Goal: Task Accomplishment & Management: Complete application form

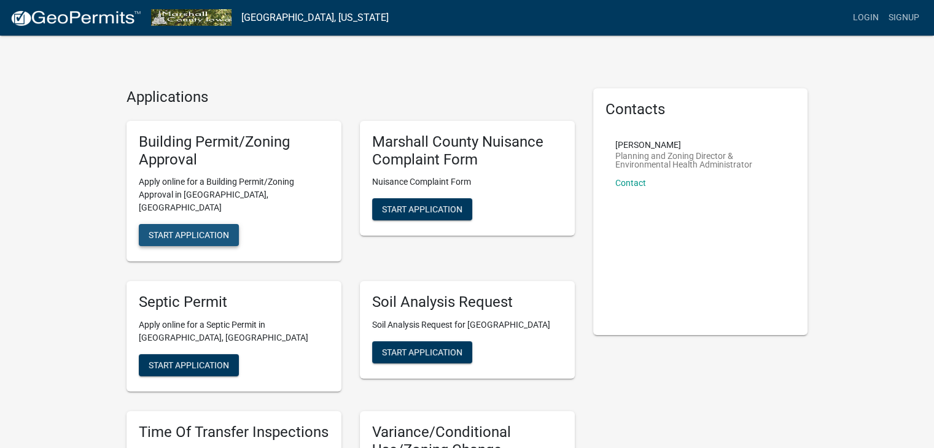
click at [198, 230] on span "Start Application" at bounding box center [189, 235] width 80 height 10
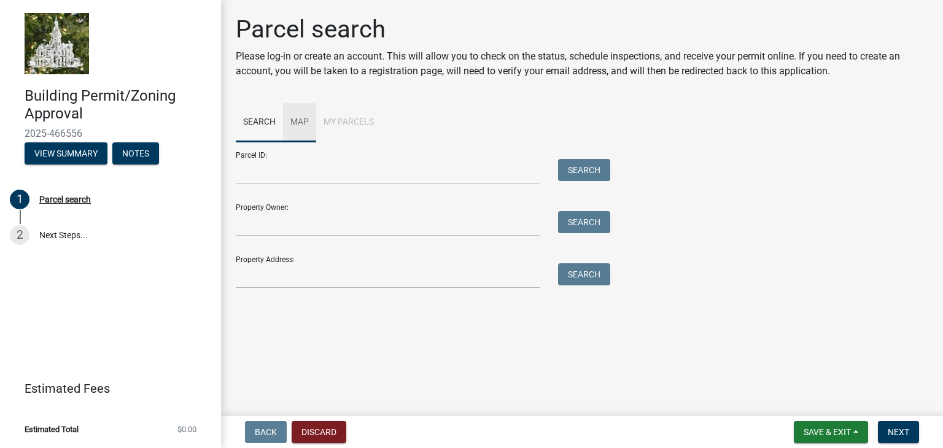
click at [295, 126] on link "Map" at bounding box center [299, 122] width 33 height 39
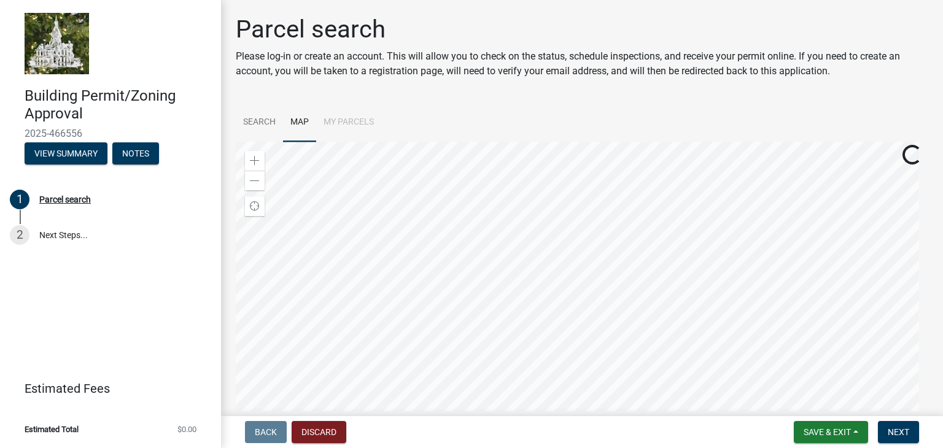
click at [614, 328] on div at bounding box center [582, 295] width 692 height 307
click at [691, 322] on div at bounding box center [582, 295] width 692 height 307
click at [713, 447] on div at bounding box center [582, 295] width 692 height 307
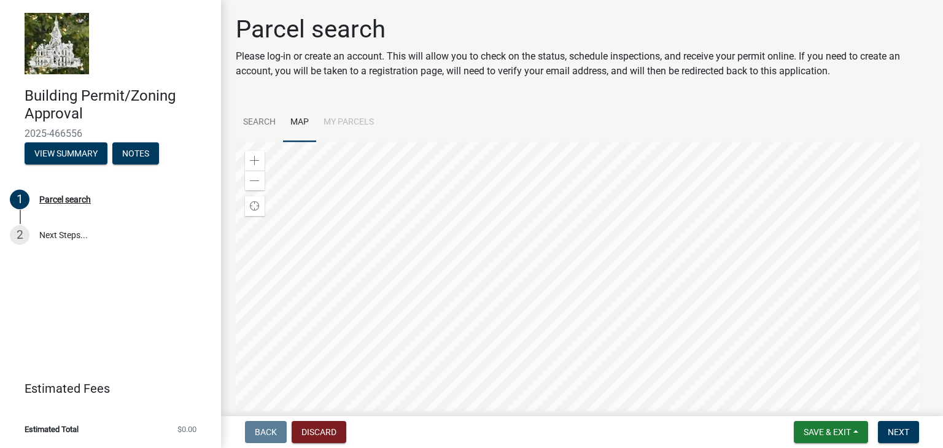
click at [670, 362] on div at bounding box center [582, 295] width 692 height 307
click at [363, 120] on li "My Parcels" at bounding box center [348, 122] width 65 height 39
click at [130, 244] on link "2 Next Steps..." at bounding box center [110, 235] width 221 height 36
click at [19, 234] on div "2" at bounding box center [20, 235] width 20 height 20
click at [62, 240] on link "2 Next Steps..." at bounding box center [110, 235] width 221 height 36
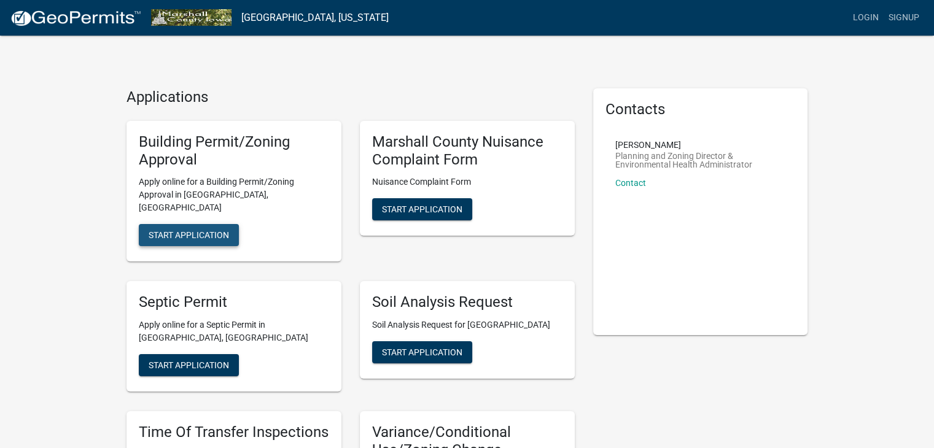
click at [192, 230] on span "Start Application" at bounding box center [189, 235] width 80 height 10
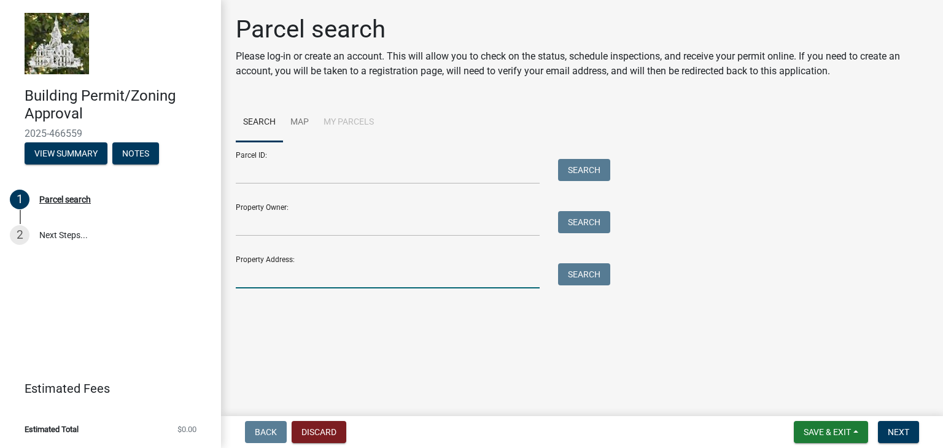
click at [282, 282] on input "Property Address:" at bounding box center [388, 275] width 304 height 25
type input "[STREET_ADDRESS]"
click at [581, 273] on button "Search" at bounding box center [584, 274] width 52 height 22
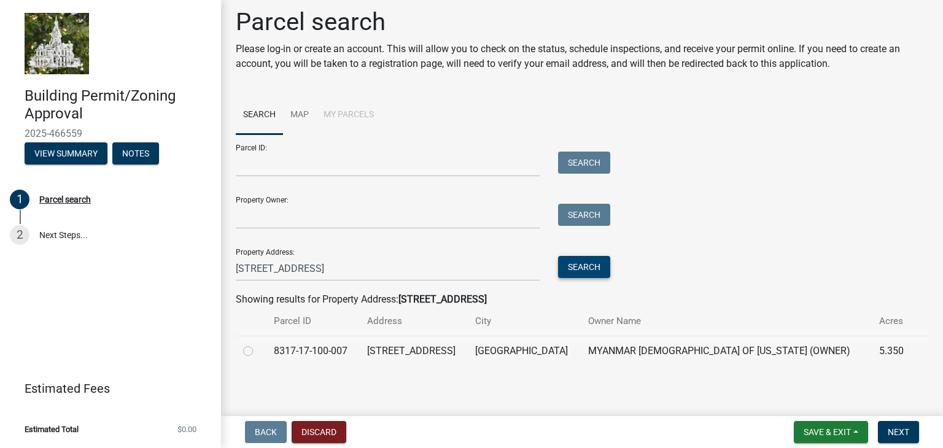
scroll to position [10, 0]
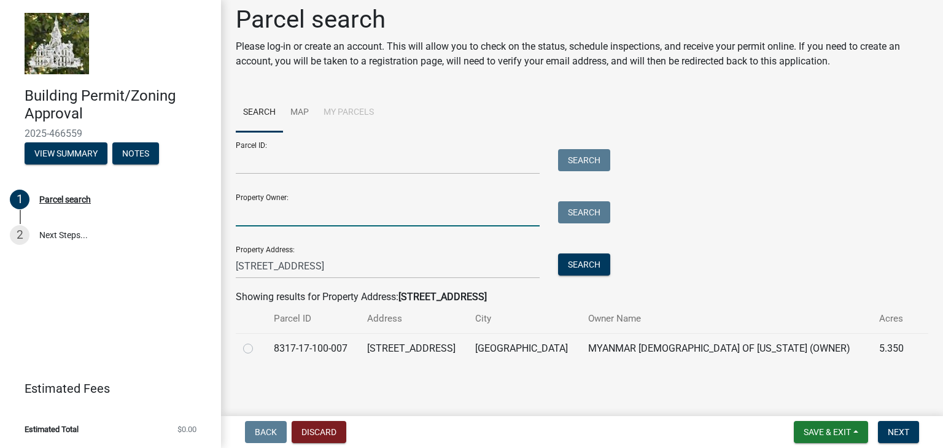
click at [249, 215] on input "Property Owner:" at bounding box center [388, 213] width 304 height 25
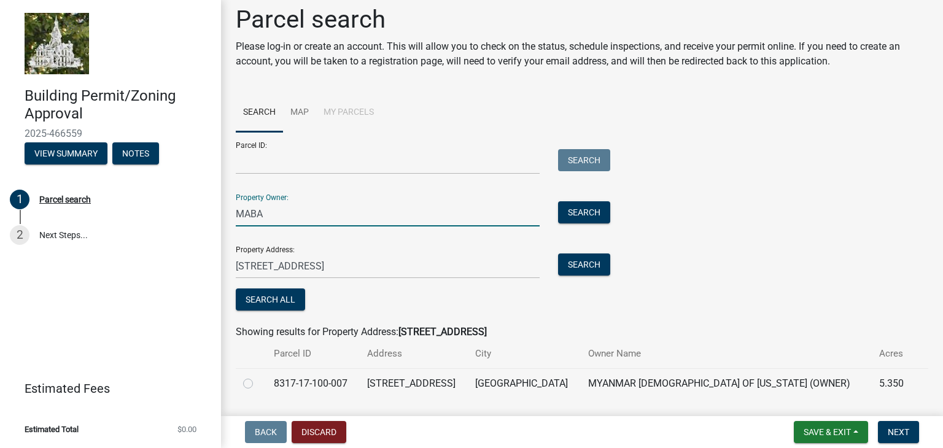
scroll to position [45, 0]
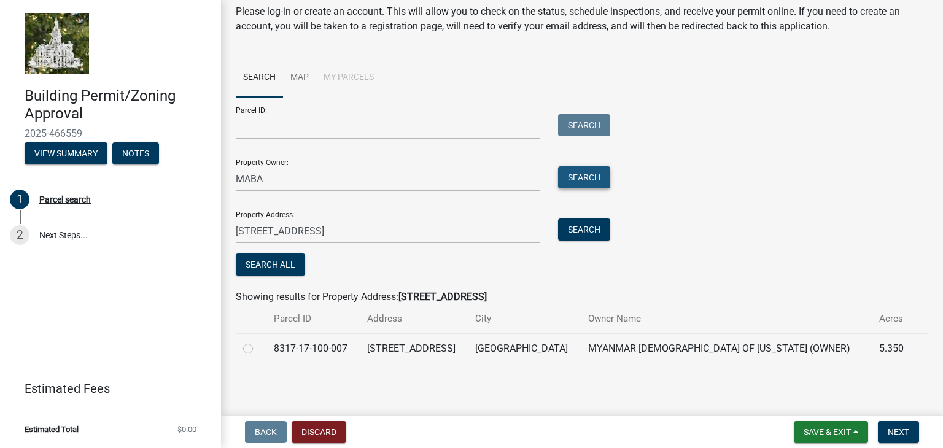
click at [581, 178] on button "Search" at bounding box center [584, 177] width 52 height 22
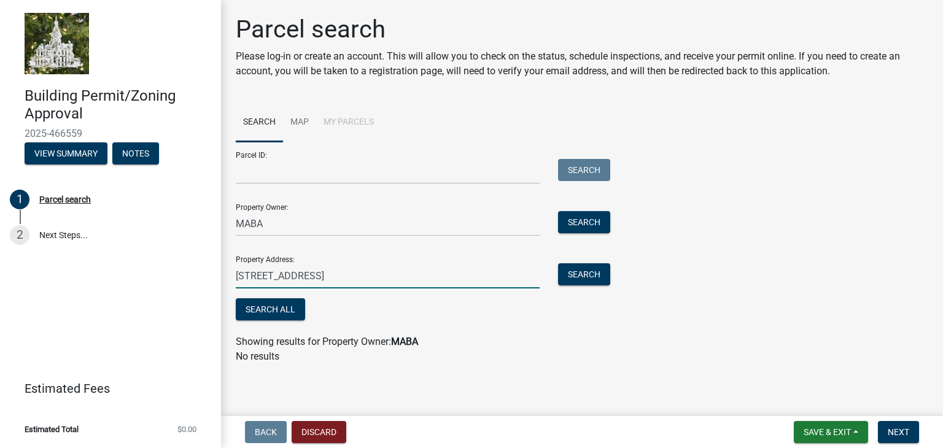
click at [300, 284] on input "[STREET_ADDRESS]" at bounding box center [388, 275] width 304 height 25
click at [597, 279] on button "Search" at bounding box center [584, 274] width 52 height 22
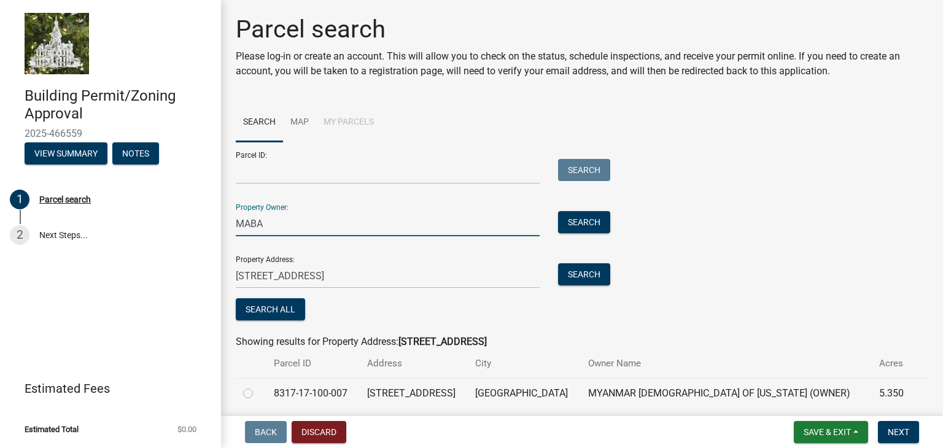
click at [265, 226] on input "MABA" at bounding box center [388, 223] width 304 height 25
type input "[GEOGRAPHIC_DATA]"
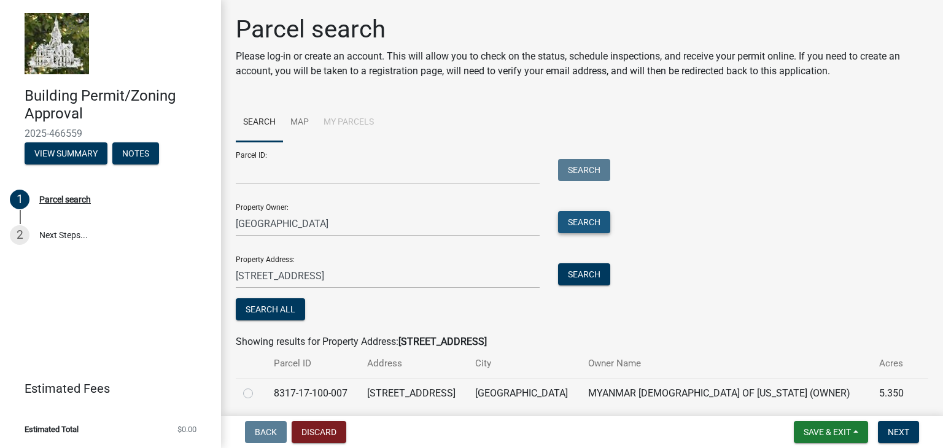
click at [591, 225] on button "Search" at bounding box center [584, 222] width 52 height 22
click at [278, 172] on input "Parcel ID:" at bounding box center [388, 171] width 304 height 25
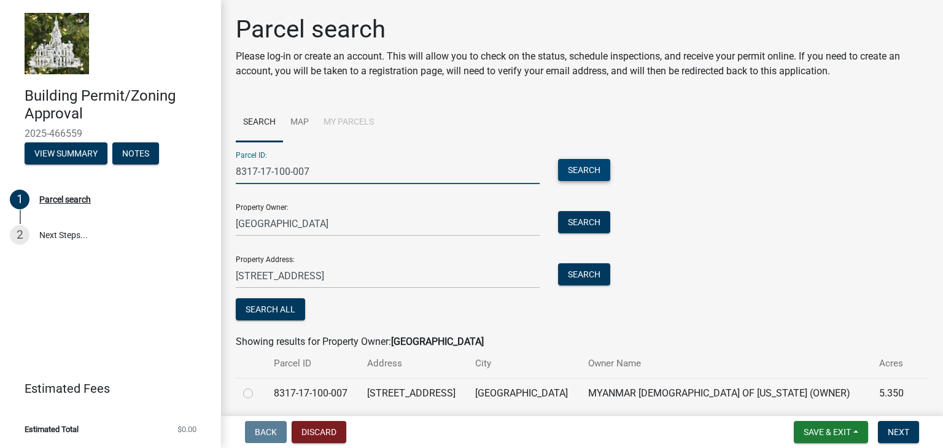
type input "8317-17-100-007"
click at [584, 178] on button "Search" at bounding box center [584, 170] width 52 height 22
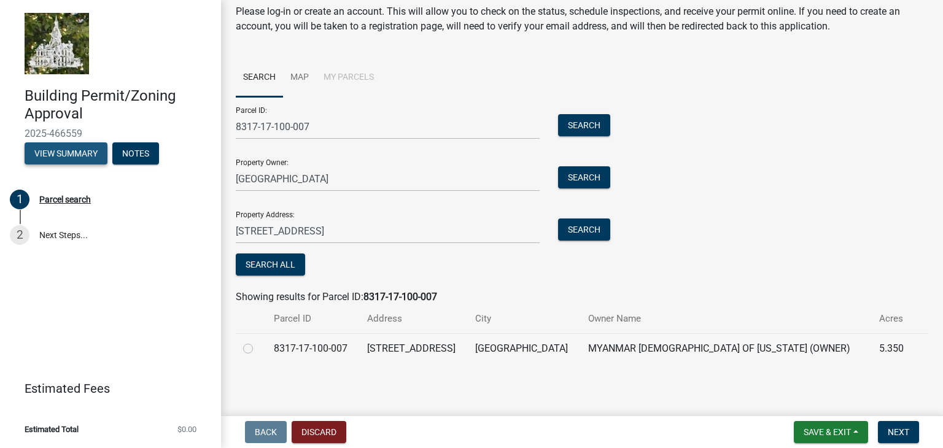
click at [72, 155] on button "View Summary" at bounding box center [66, 153] width 83 height 22
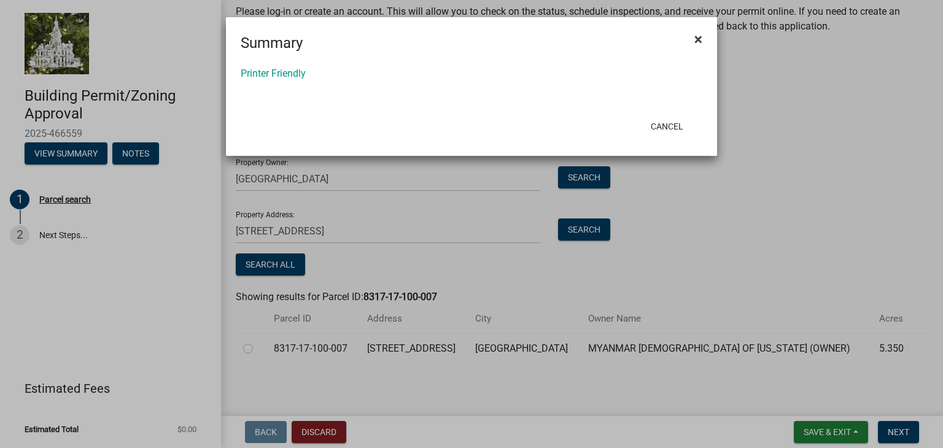
click at [698, 39] on span "×" at bounding box center [698, 39] width 8 height 17
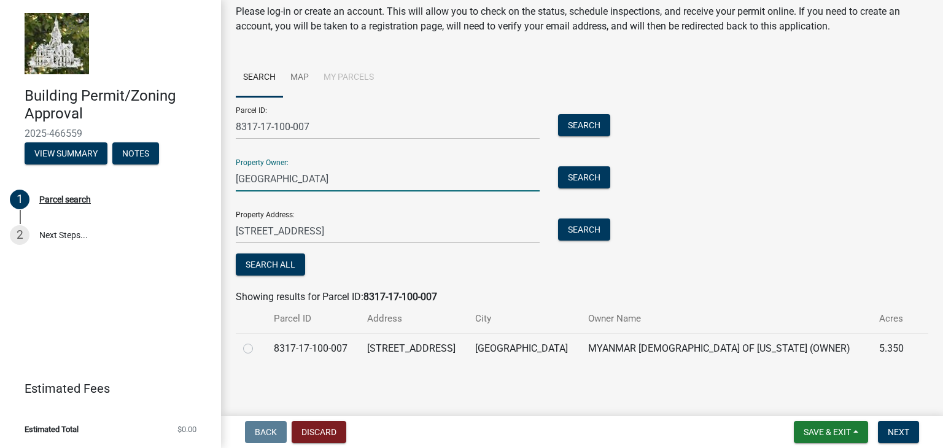
click at [290, 180] on input "[GEOGRAPHIC_DATA]" at bounding box center [388, 178] width 304 height 25
type input "Myanmar American [DEMOGRAPHIC_DATA] Ass"
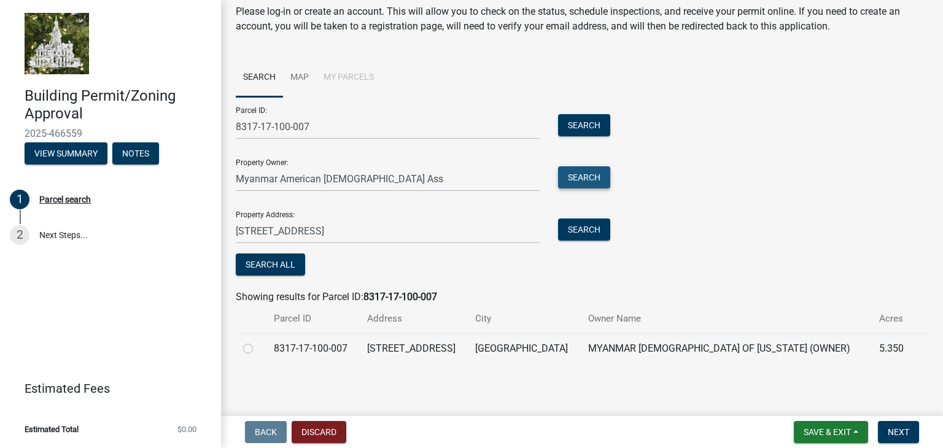
click at [589, 173] on button "Search" at bounding box center [584, 177] width 52 height 22
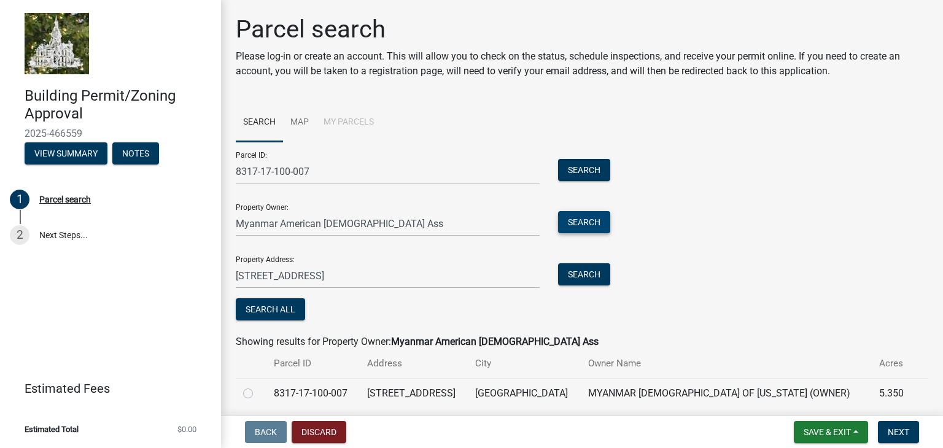
click at [558, 211] on button "Search" at bounding box center [584, 222] width 52 height 22
click at [572, 222] on button "Search" at bounding box center [584, 222] width 52 height 22
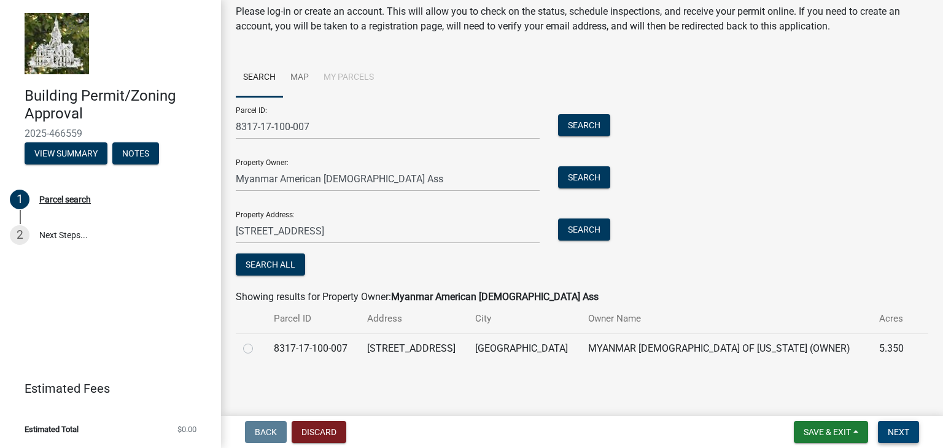
click at [902, 430] on span "Next" at bounding box center [898, 432] width 21 height 10
click at [284, 271] on button "Search All" at bounding box center [270, 264] width 69 height 22
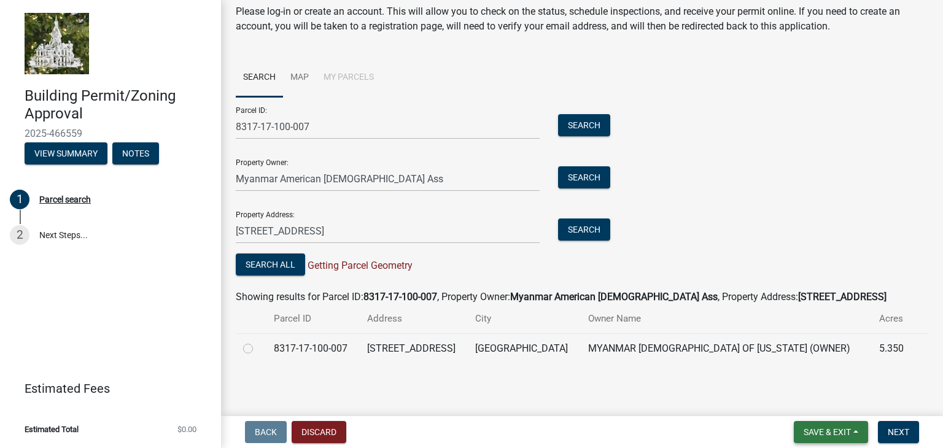
click at [820, 433] on span "Save & Exit" at bounding box center [826, 432] width 47 height 10
click at [810, 371] on button "Save" at bounding box center [819, 370] width 98 height 29
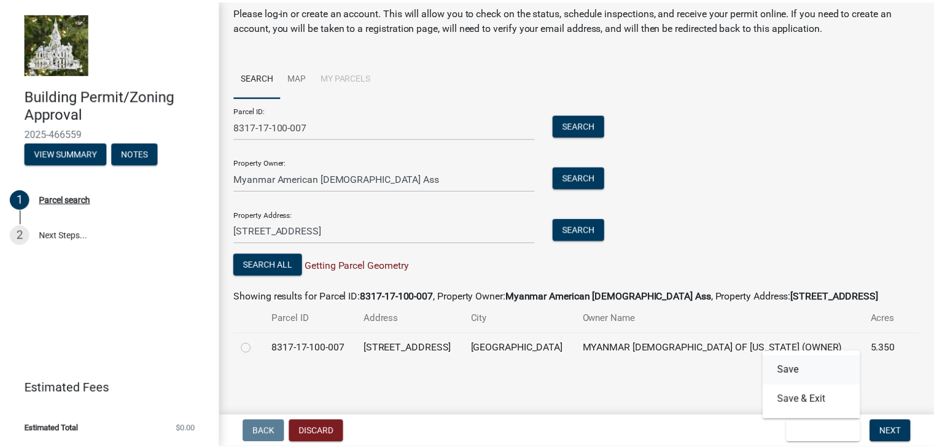
scroll to position [0, 0]
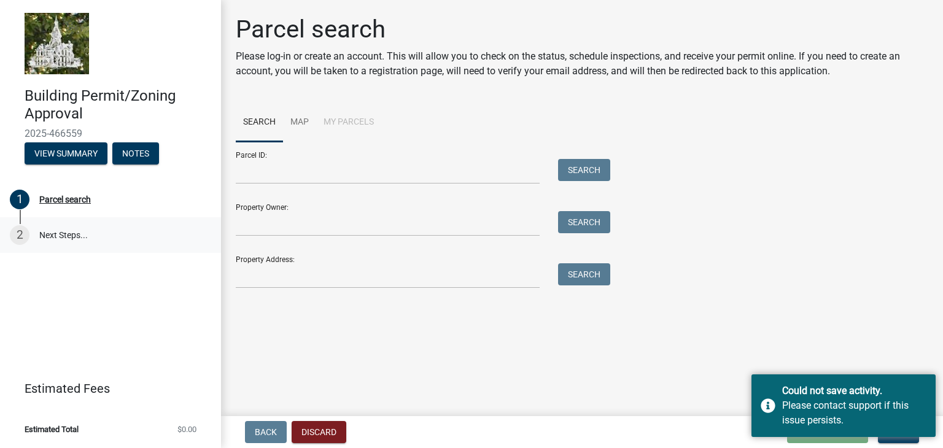
click at [42, 237] on link "2 Next Steps..." at bounding box center [110, 235] width 221 height 36
click at [134, 157] on button "Notes" at bounding box center [135, 153] width 47 height 22
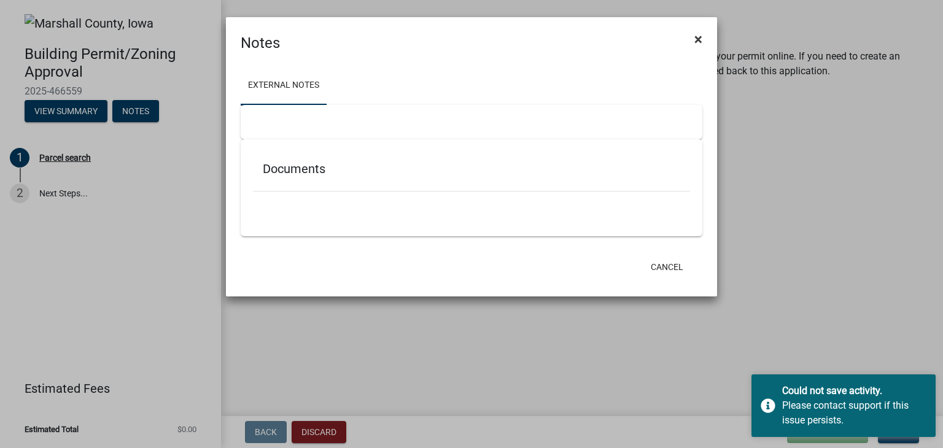
click at [695, 37] on span "×" at bounding box center [698, 39] width 8 height 17
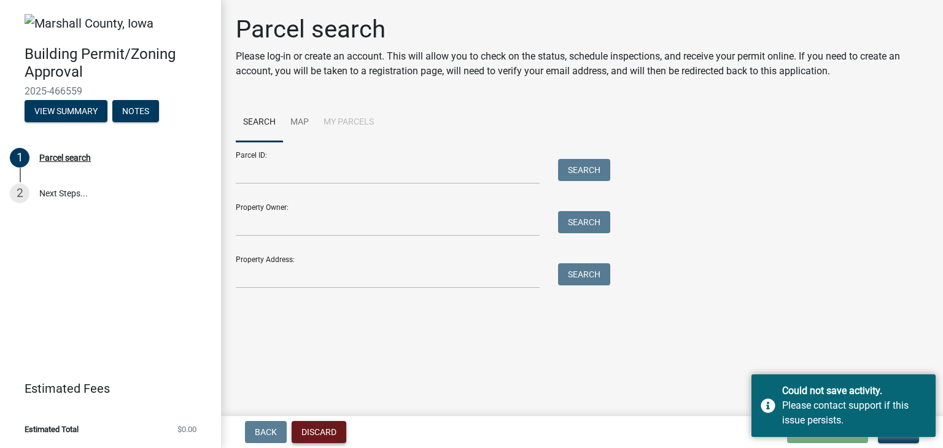
click at [320, 433] on button "Discard" at bounding box center [319, 432] width 55 height 22
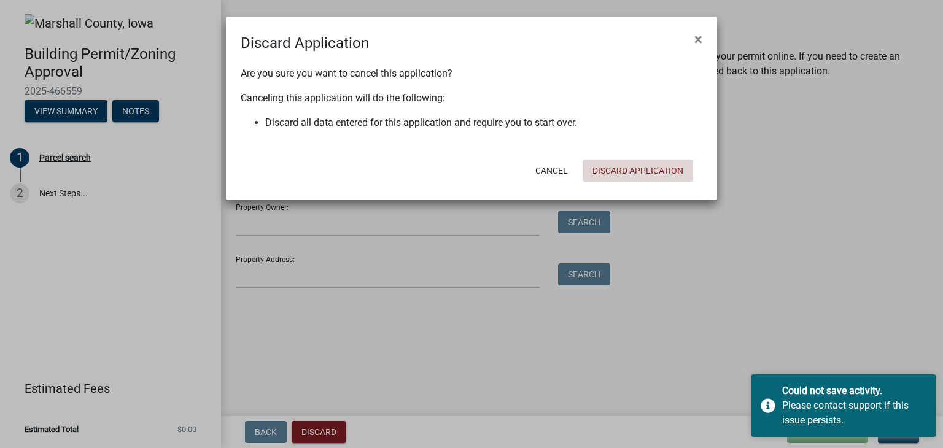
click at [616, 172] on button "Discard Application" at bounding box center [637, 171] width 110 height 22
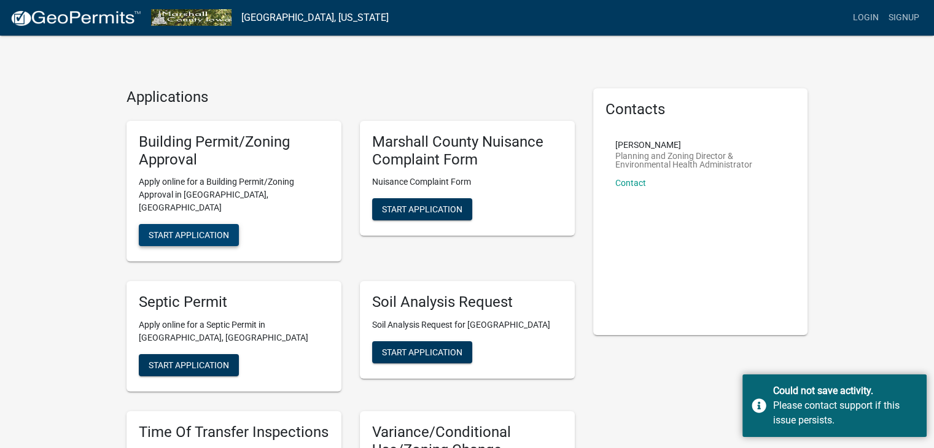
click at [184, 230] on span "Start Application" at bounding box center [189, 235] width 80 height 10
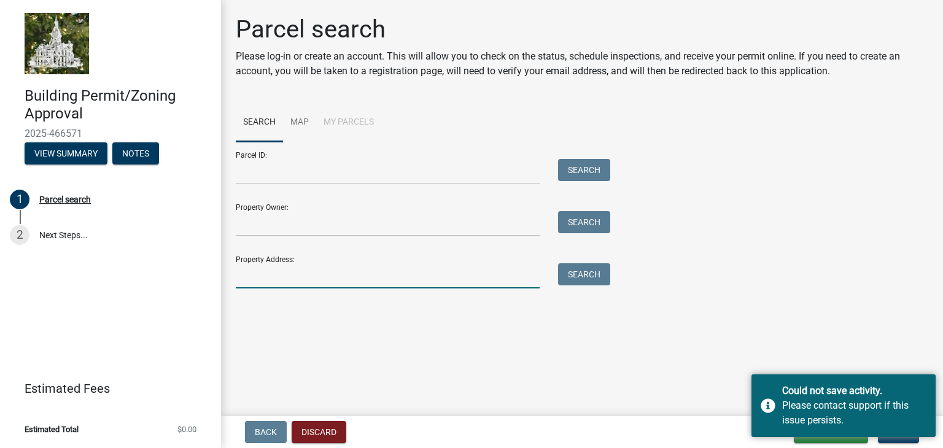
click at [249, 278] on input "Property Address:" at bounding box center [388, 275] width 304 height 25
type input "2942 240th St."
click at [594, 281] on button "Search" at bounding box center [584, 274] width 52 height 22
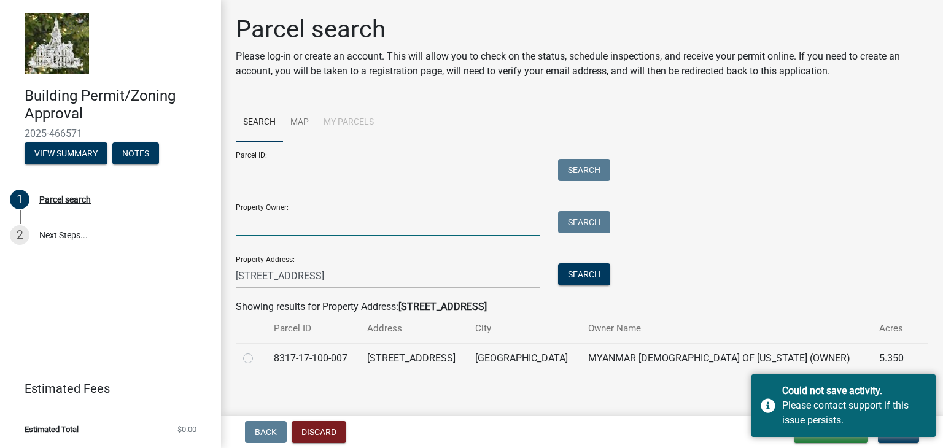
click at [236, 221] on input "Property Owner:" at bounding box center [388, 223] width 304 height 25
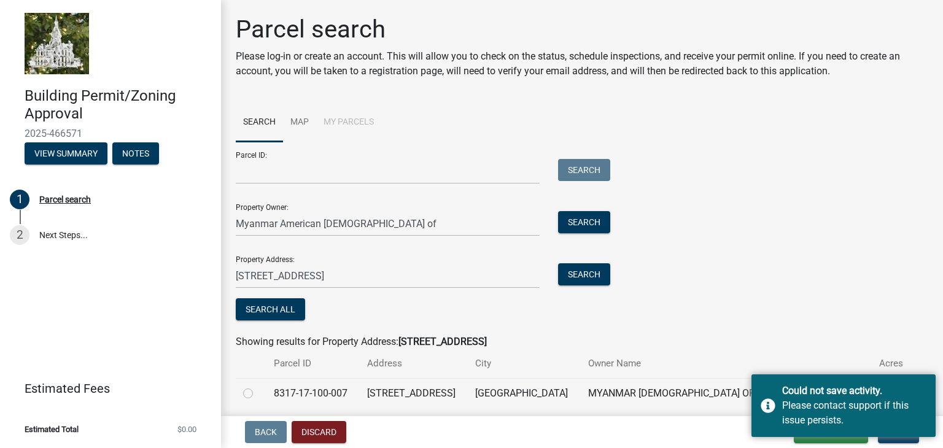
click at [887, 324] on wm-search-parcel-data-activity-input "Search Map My Parcels Parcel ID: Search Property Owner: Myanmar American Buddhi…" at bounding box center [582, 255] width 692 height 305
drag, startPoint x: 913, startPoint y: 382, endPoint x: 916, endPoint y: 274, distance: 108.7
click at [916, 274] on body "Internet Explorer does NOT work with GeoPermits. Get a new browser for more sec…" at bounding box center [471, 224] width 943 height 448
click at [829, 258] on div "Parcel ID: Search Property Owner: Myanmar American Buddhist of Search Property …" at bounding box center [582, 233] width 692 height 182
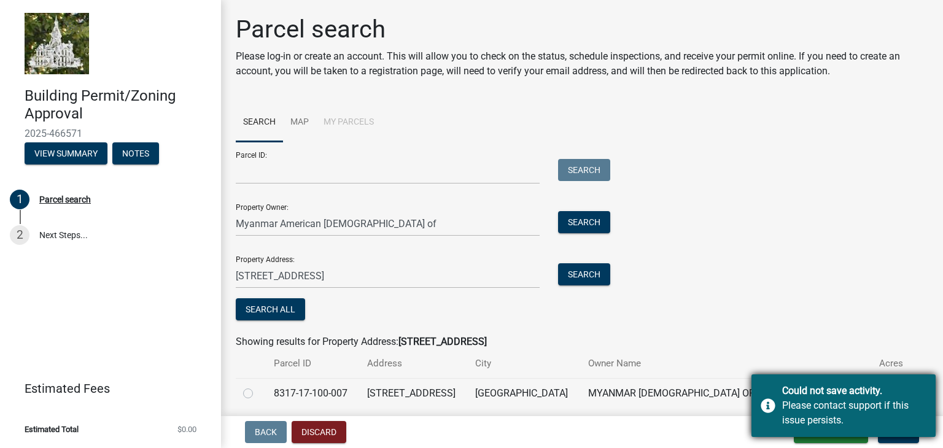
click at [768, 406] on div "Could not save activity. Please contact support if this issue persists." at bounding box center [843, 405] width 184 height 63
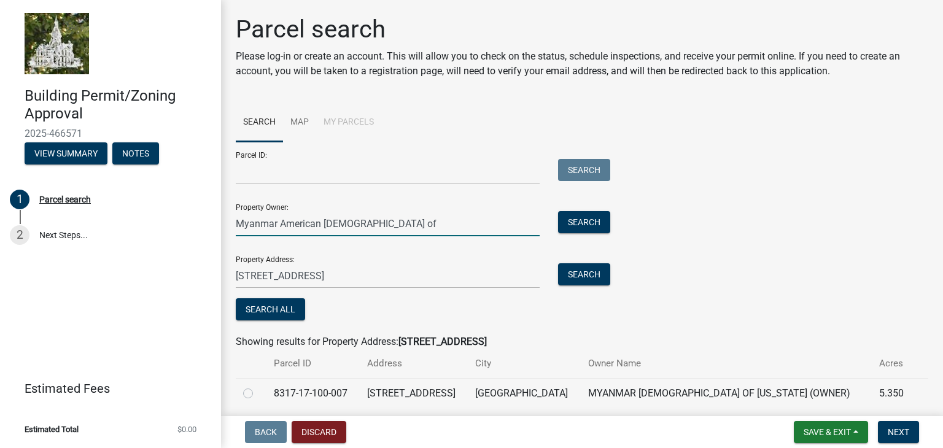
click at [380, 225] on input "Myanmar American Buddhist of" at bounding box center [388, 223] width 304 height 25
type input "Myanmar American Buddhist of Iowa"
click at [258, 386] on label at bounding box center [258, 386] width 0 height 0
click at [258, 394] on input "radio" at bounding box center [262, 390] width 8 height 8
radio input "true"
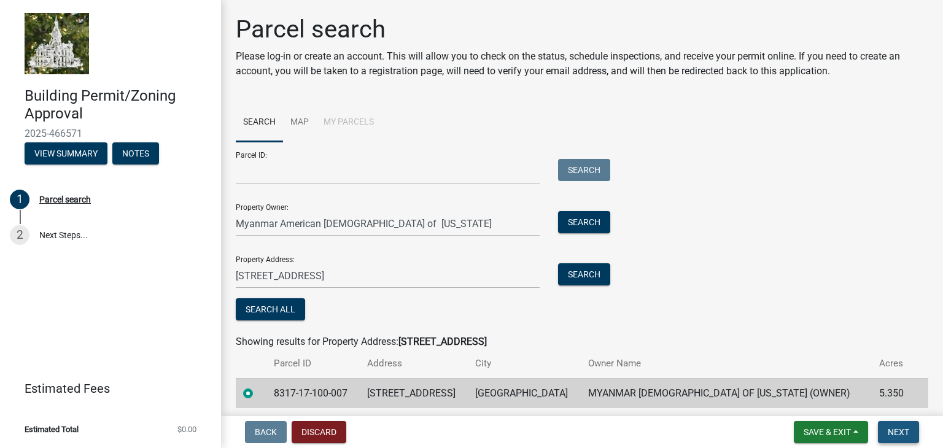
click at [899, 431] on span "Next" at bounding box center [898, 432] width 21 height 10
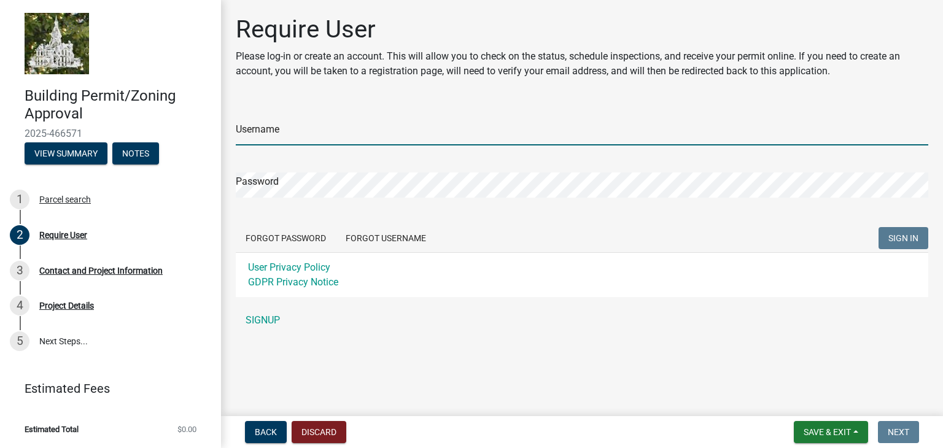
type input "Mike_Sharp"
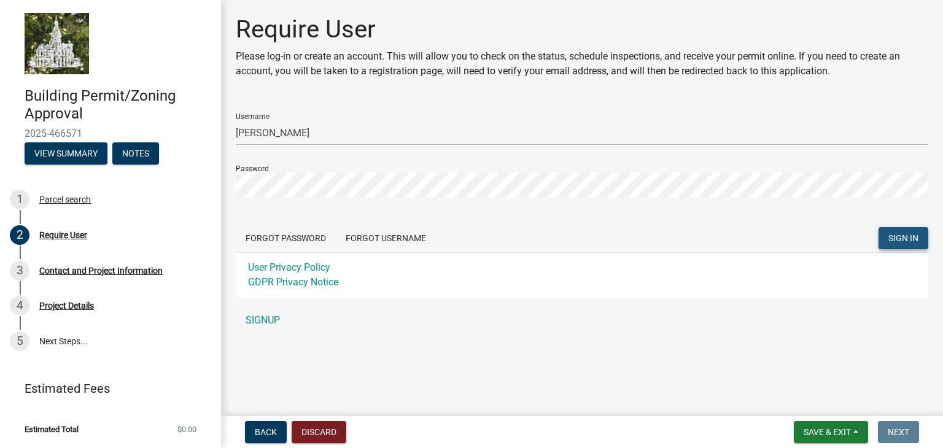
click at [900, 239] on span "SIGN IN" at bounding box center [903, 238] width 30 height 10
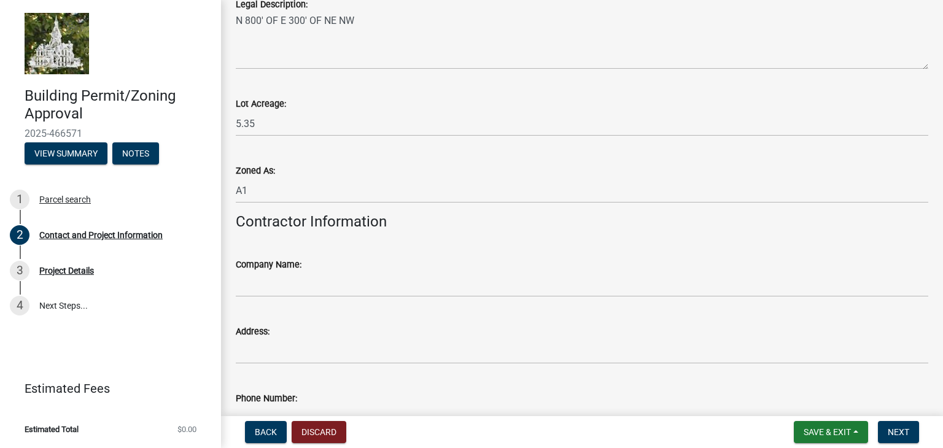
scroll to position [1043, 0]
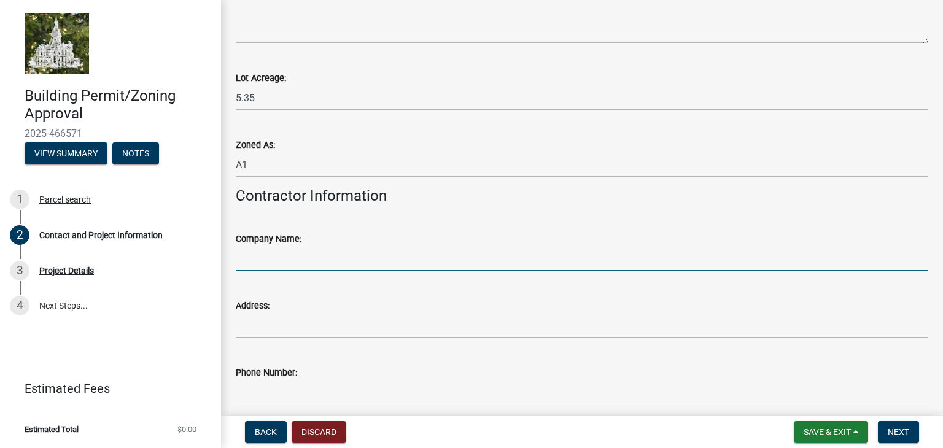
click at [301, 257] on input "Company Name:" at bounding box center [582, 258] width 692 height 25
type input "Warhawk Enterprise"
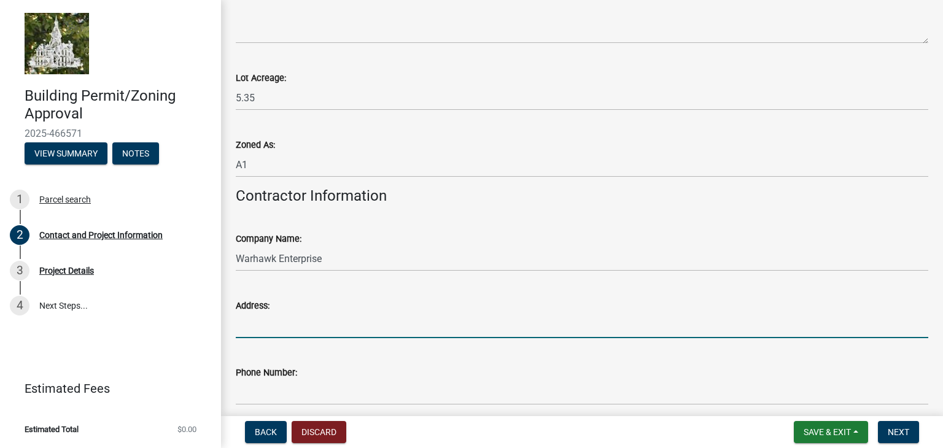
click at [267, 327] on input "Address:" at bounding box center [582, 325] width 692 height 25
type input "2893 Zeller Ave. Marshalltown, IA"
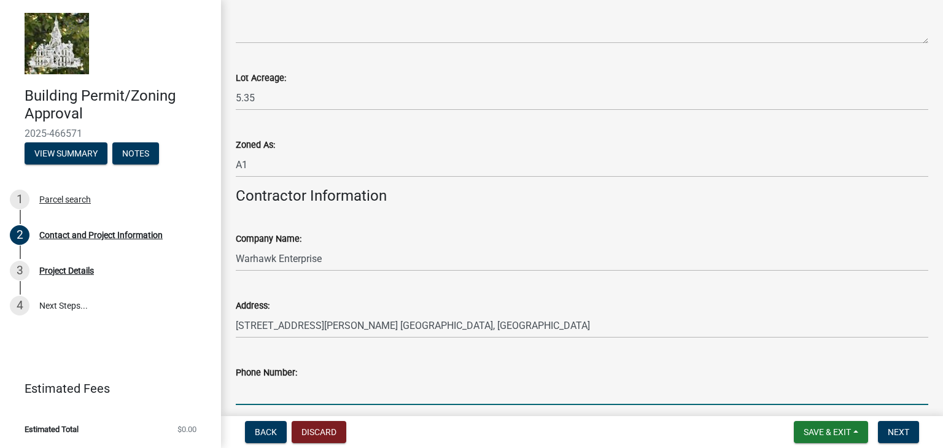
click at [340, 384] on input "Phone Number:" at bounding box center [582, 392] width 692 height 25
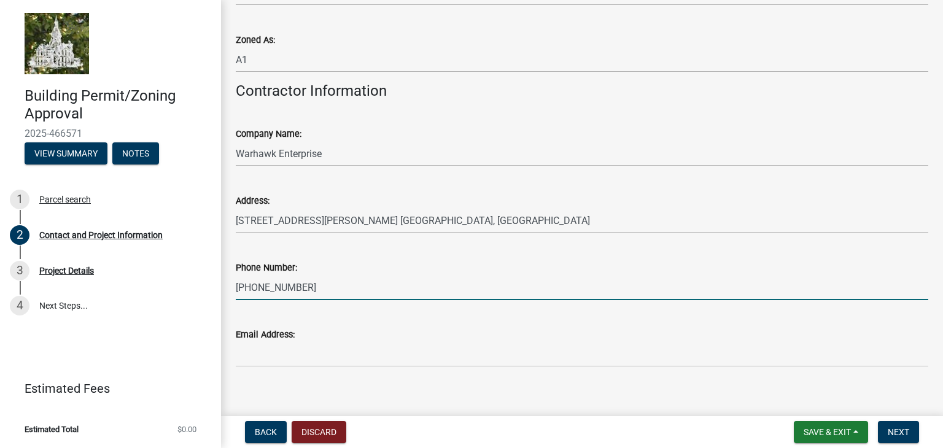
scroll to position [1162, 0]
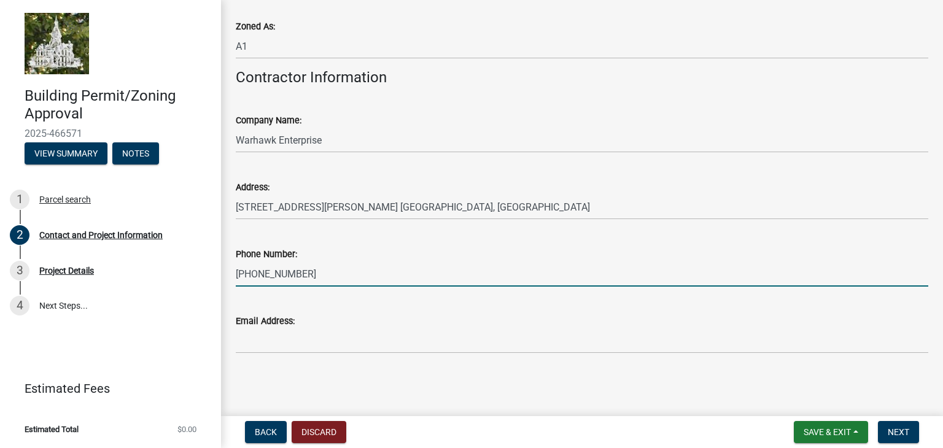
type input "641-485-5436"
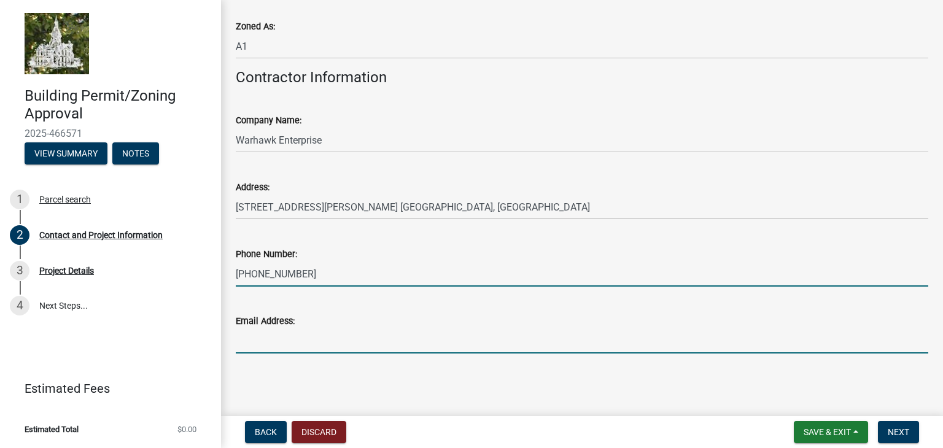
click at [255, 341] on input "Email Address:" at bounding box center [582, 340] width 692 height 25
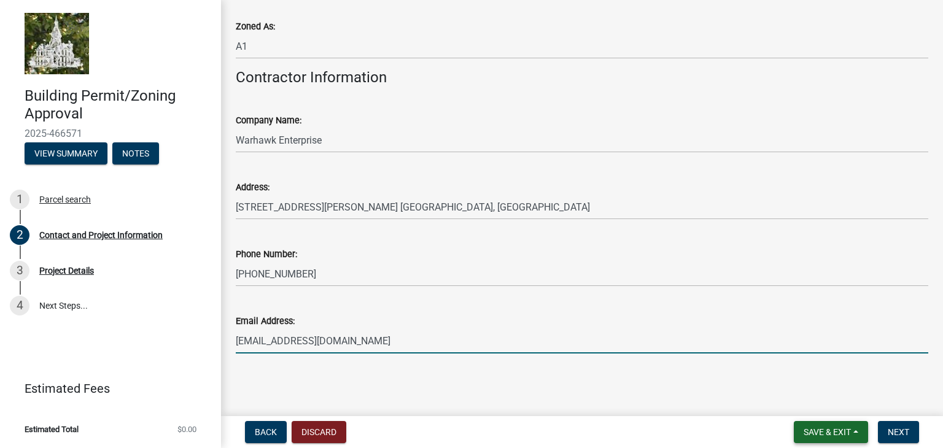
type input "rmsharp4243@gmail.com"
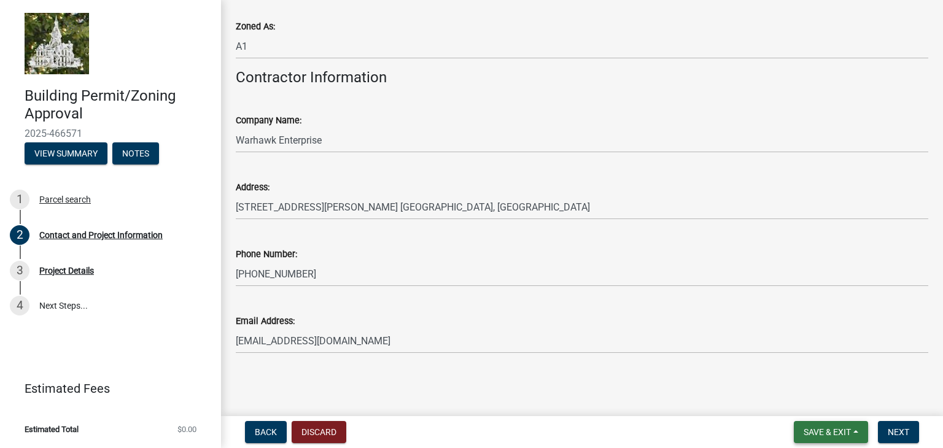
click at [821, 430] on span "Save & Exit" at bounding box center [826, 432] width 47 height 10
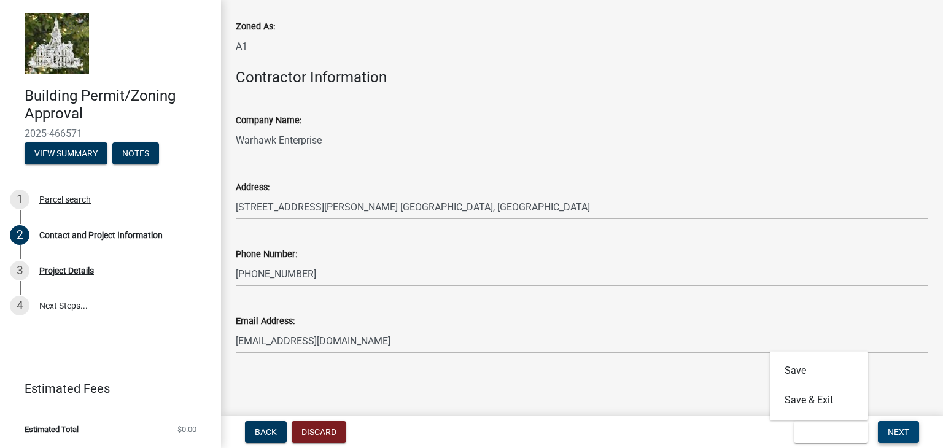
click at [894, 433] on span "Next" at bounding box center [898, 432] width 21 height 10
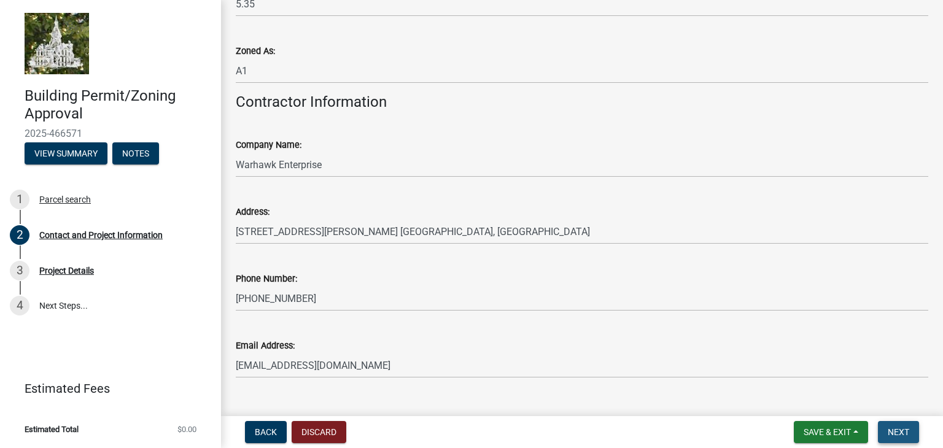
scroll to position [1186, 0]
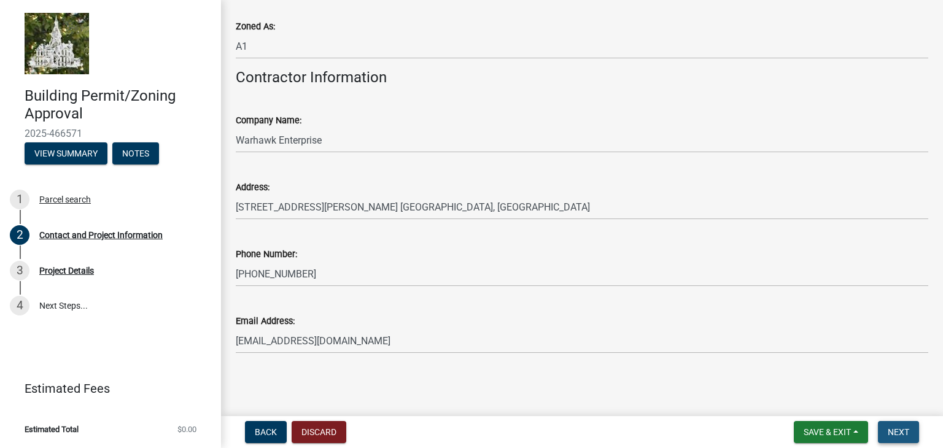
click at [894, 433] on span "Next" at bounding box center [898, 432] width 21 height 10
click at [753, 428] on div "Back Discard Save & Exit Save Save & Exit Next" at bounding box center [582, 432] width 702 height 22
click at [900, 430] on span "Next" at bounding box center [898, 432] width 21 height 10
click at [856, 430] on button "Save & Exit" at bounding box center [831, 432] width 74 height 22
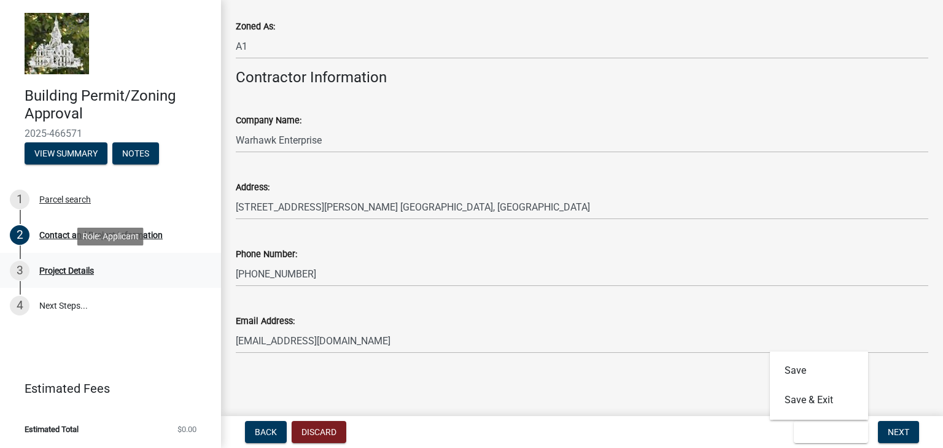
click at [56, 271] on div "Project Details" at bounding box center [66, 270] width 55 height 9
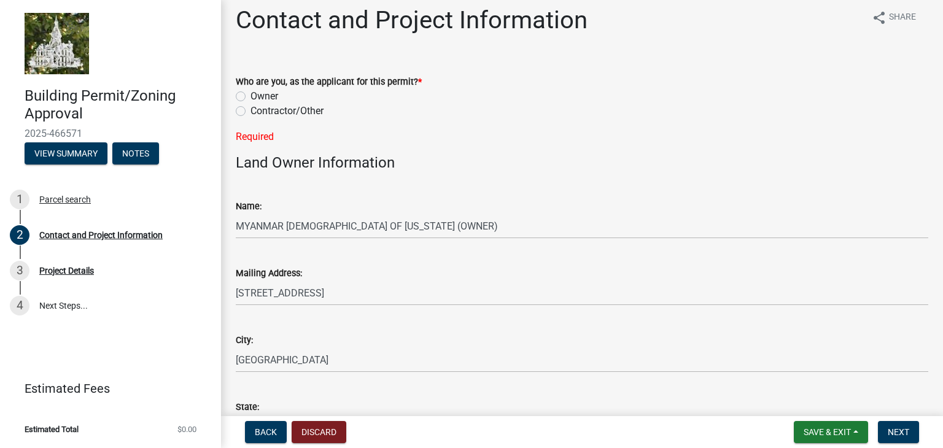
scroll to position [0, 0]
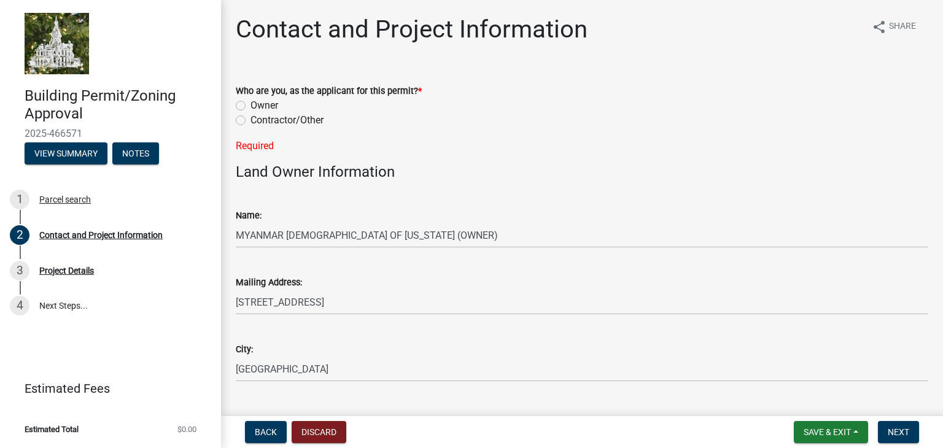
click at [250, 120] on label "Contractor/Other" at bounding box center [286, 120] width 73 height 15
click at [250, 120] on input "Contractor/Other" at bounding box center [254, 117] width 8 height 8
radio input "true"
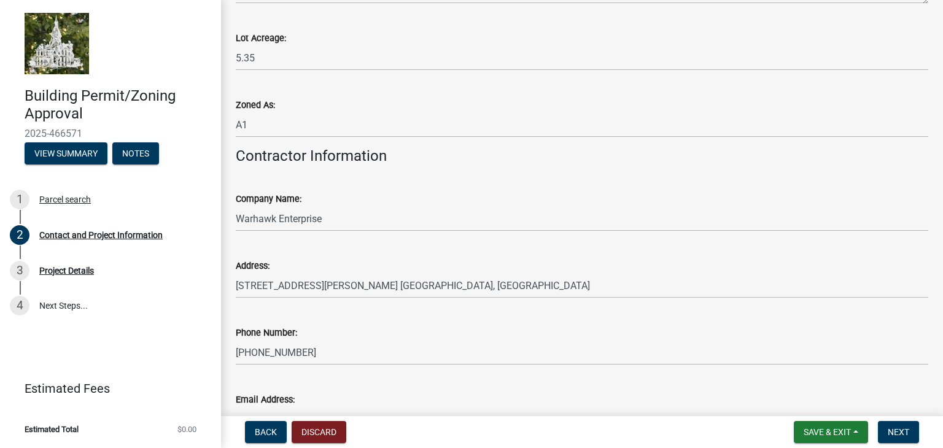
scroll to position [1162, 0]
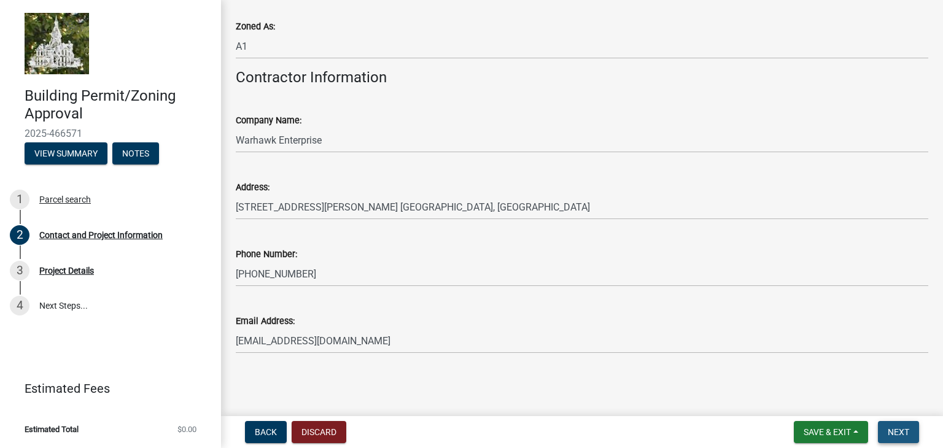
click at [900, 430] on span "Next" at bounding box center [898, 432] width 21 height 10
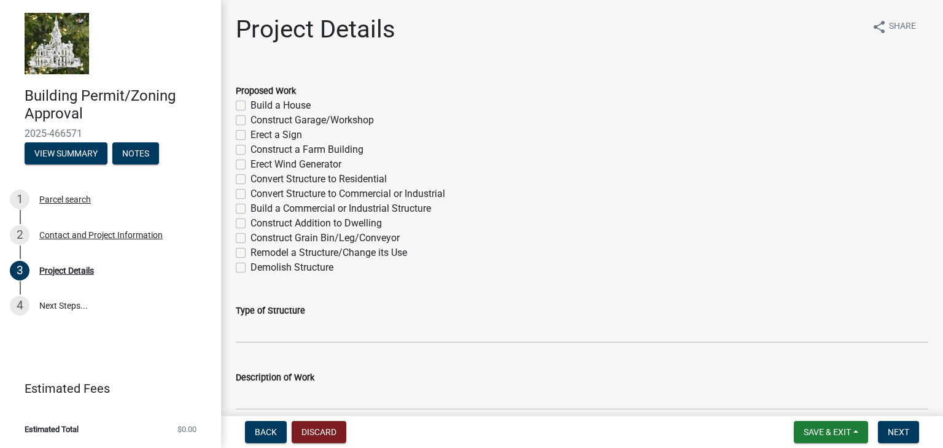
click at [250, 192] on label "Convert Structure to Commercial or Industrial" at bounding box center [347, 194] width 195 height 15
click at [250, 192] on input "Convert Structure to Commercial or Industrial" at bounding box center [254, 191] width 8 height 8
checkbox input "true"
checkbox input "false"
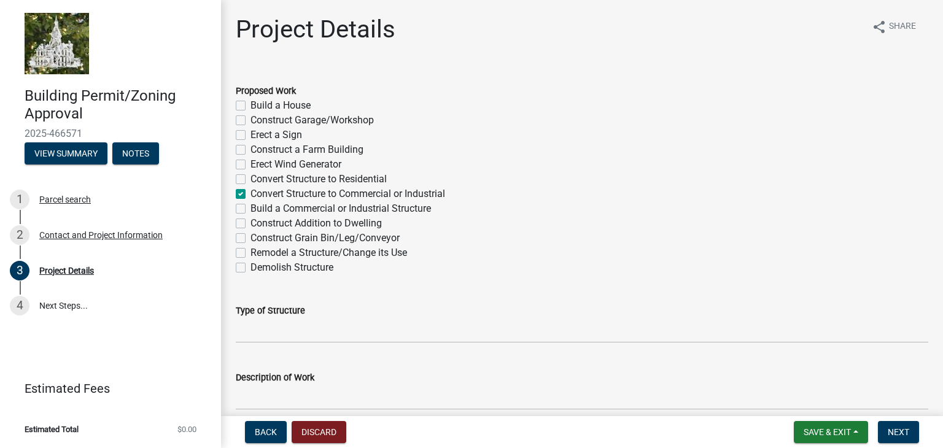
checkbox input "false"
checkbox input "true"
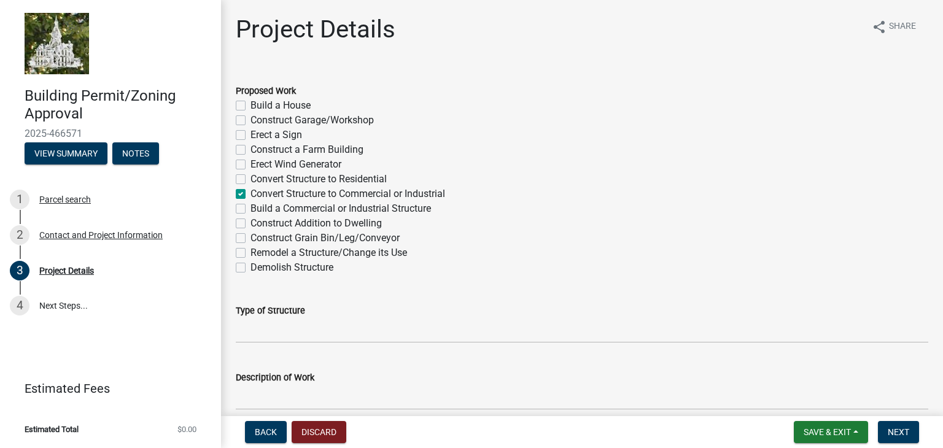
checkbox input "false"
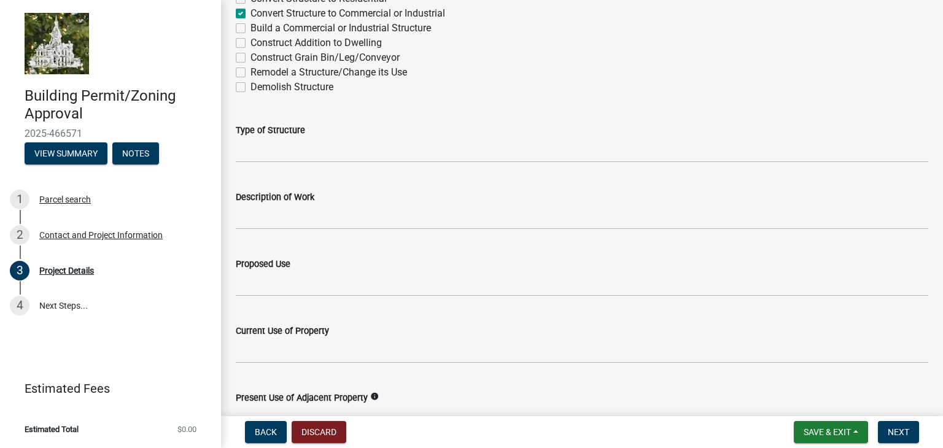
scroll to position [184, 0]
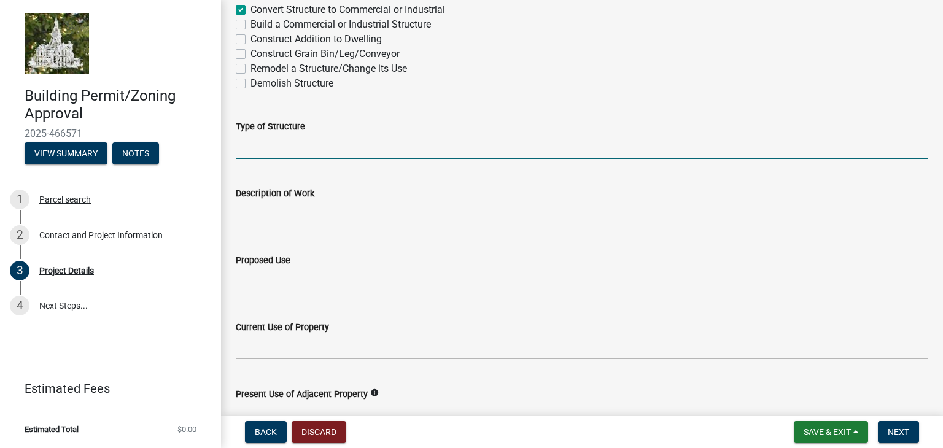
click at [279, 145] on input "Type of Structure" at bounding box center [582, 146] width 692 height 25
type input "Pole structure"
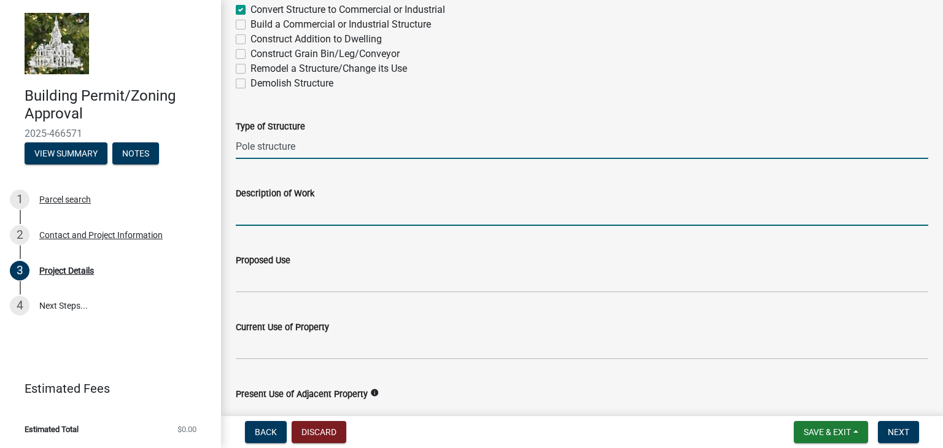
click at [303, 211] on input "Description of Work" at bounding box center [582, 213] width 692 height 25
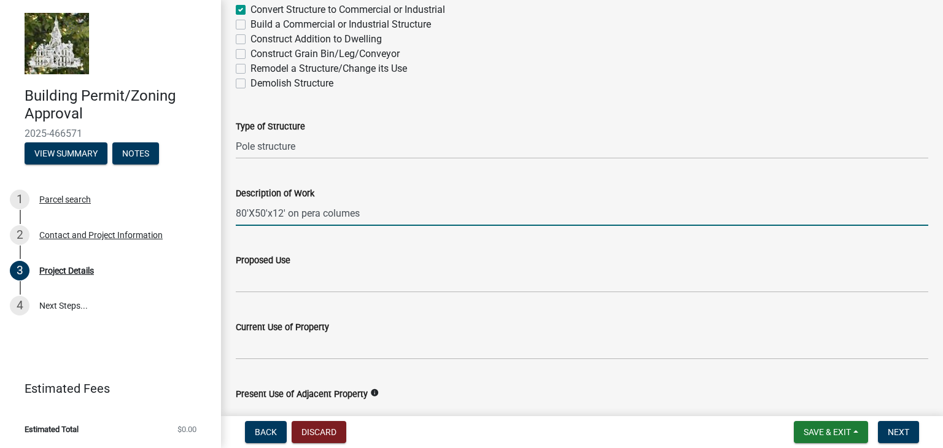
click at [313, 213] on input "80'X50'x12' on pera columes" at bounding box center [582, 213] width 692 height 25
click at [362, 214] on input "80'X50'x12' on perma-columes" at bounding box center [582, 213] width 692 height 25
type input "80'X50'x12' on perma-columns"
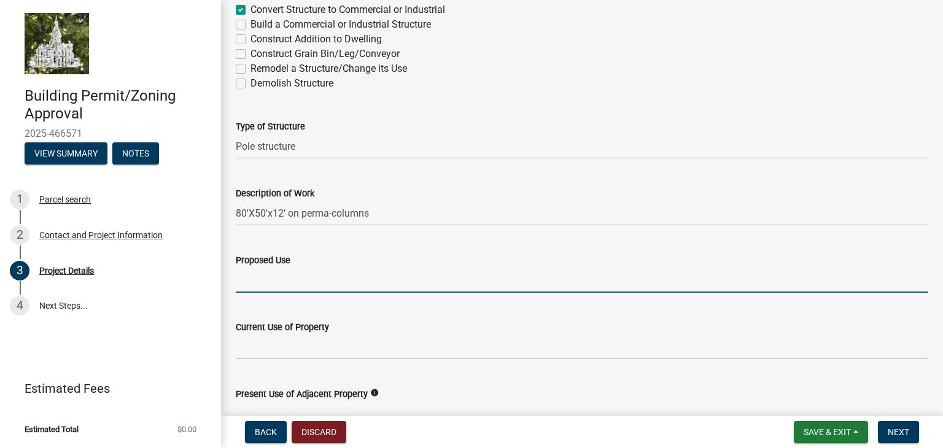
click at [277, 281] on input "Proposed Use" at bounding box center [582, 280] width 692 height 25
click at [258, 278] on input "Medatation" at bounding box center [582, 280] width 692 height 25
click at [292, 281] on input "Meditation" at bounding box center [582, 280] width 692 height 25
type input "Meditation Hall"
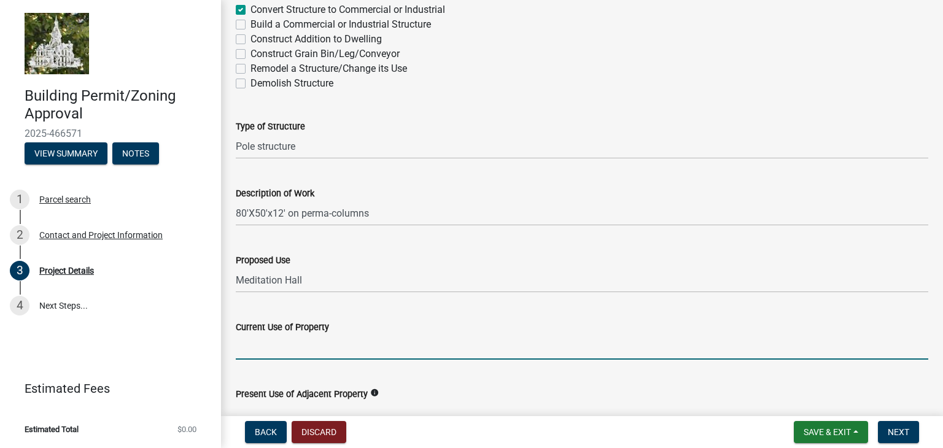
click at [265, 349] on input "Current Use of Property" at bounding box center [582, 347] width 692 height 25
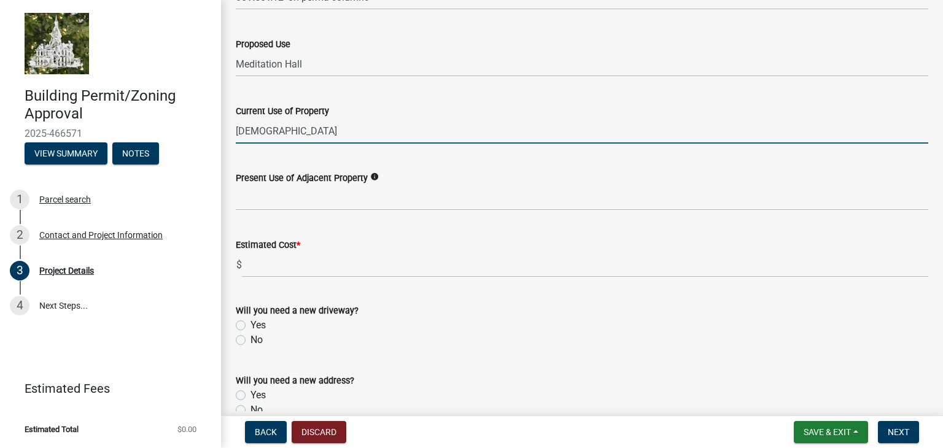
scroll to position [430, 0]
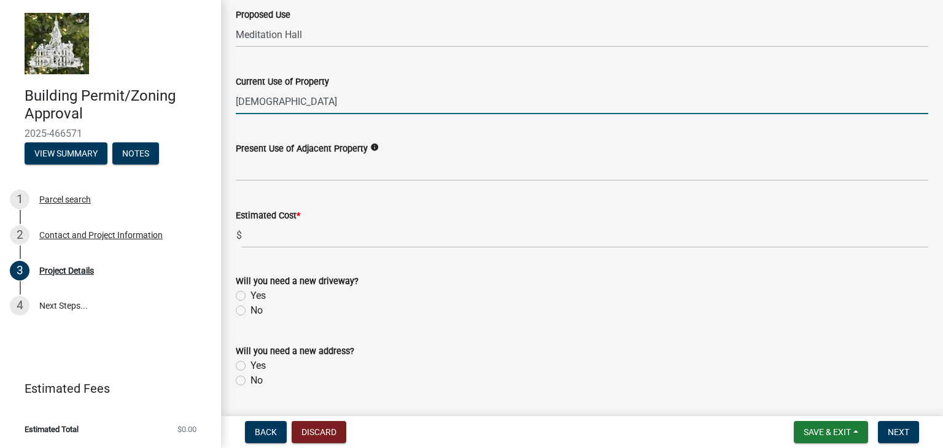
type input "Church"
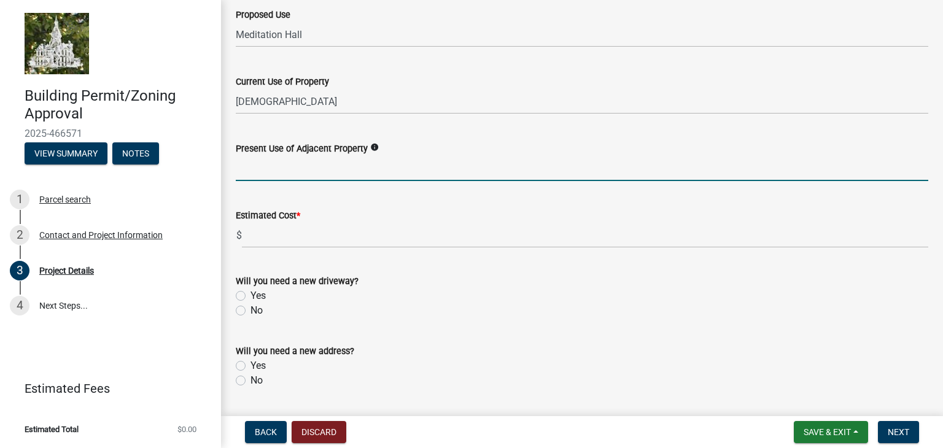
click at [280, 166] on input "Present Use of Adjacent Property" at bounding box center [582, 168] width 692 height 25
type input "Residents"
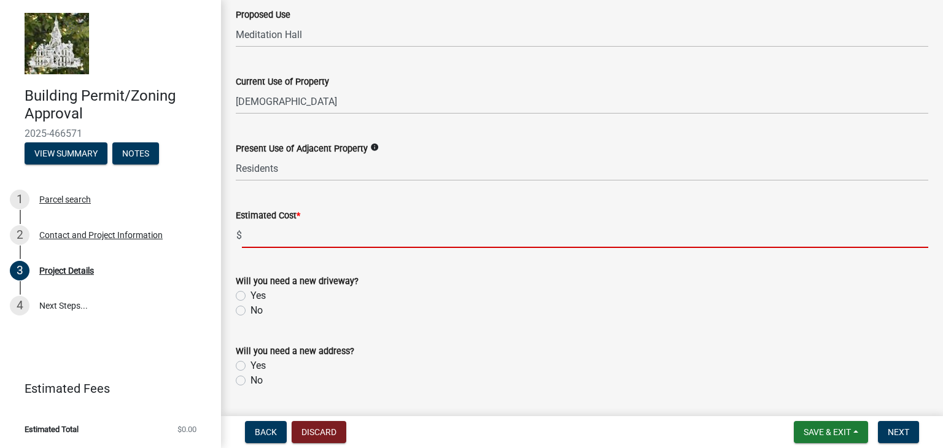
click at [263, 236] on input "text" at bounding box center [585, 235] width 686 height 25
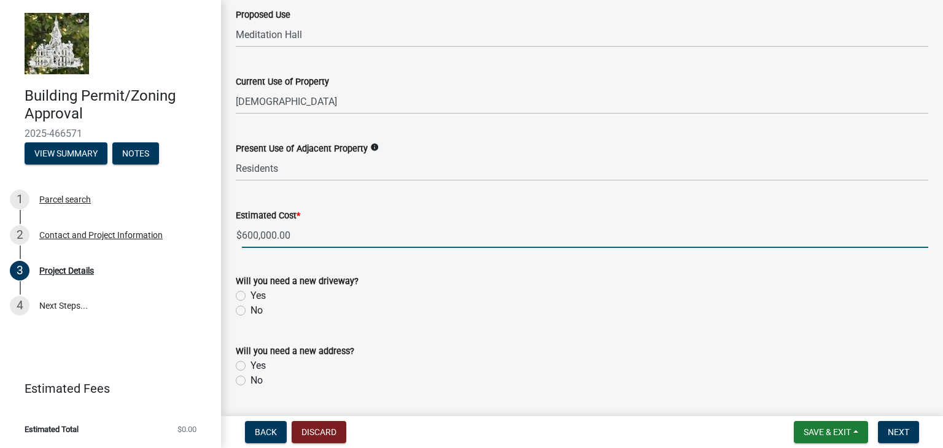
type input "600000"
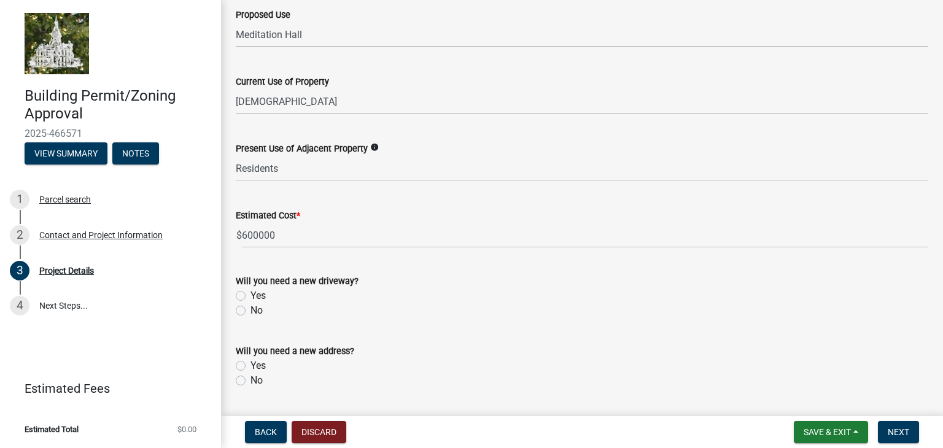
click at [250, 312] on label "No" at bounding box center [256, 310] width 12 height 15
click at [250, 311] on input "No" at bounding box center [254, 307] width 8 height 8
radio input "true"
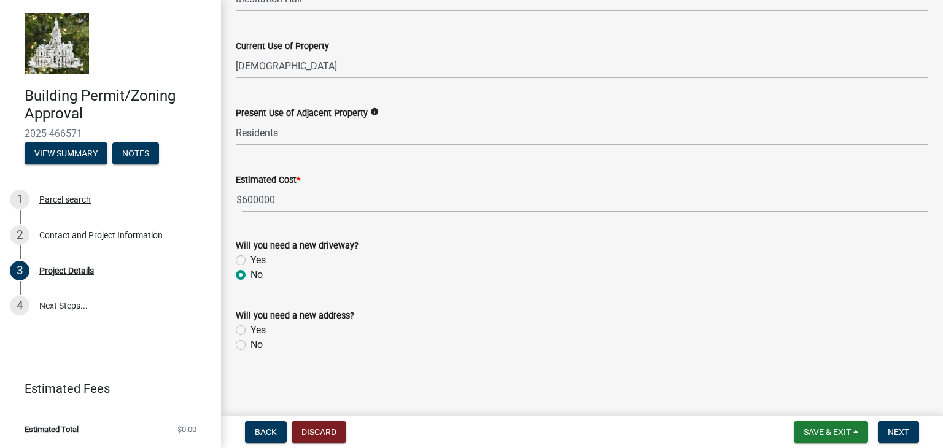
click at [250, 345] on label "No" at bounding box center [256, 345] width 12 height 15
click at [250, 345] on input "No" at bounding box center [254, 342] width 8 height 8
radio input "true"
click at [896, 433] on span "Next" at bounding box center [898, 432] width 21 height 10
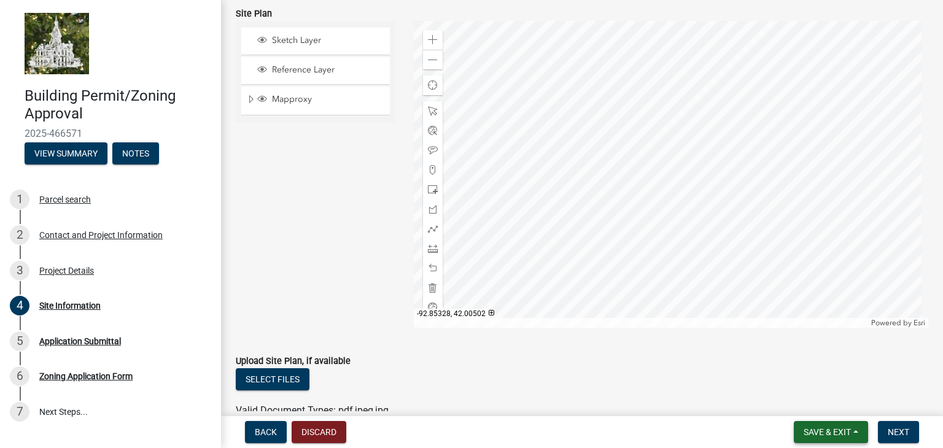
scroll to position [184, 0]
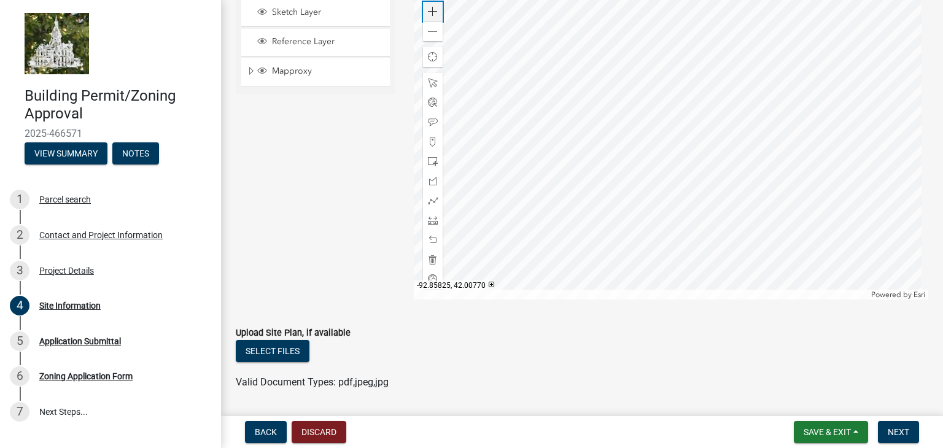
click at [431, 12] on span at bounding box center [433, 12] width 10 height 10
click at [667, 196] on div at bounding box center [671, 146] width 515 height 307
click at [685, 136] on div at bounding box center [671, 146] width 515 height 307
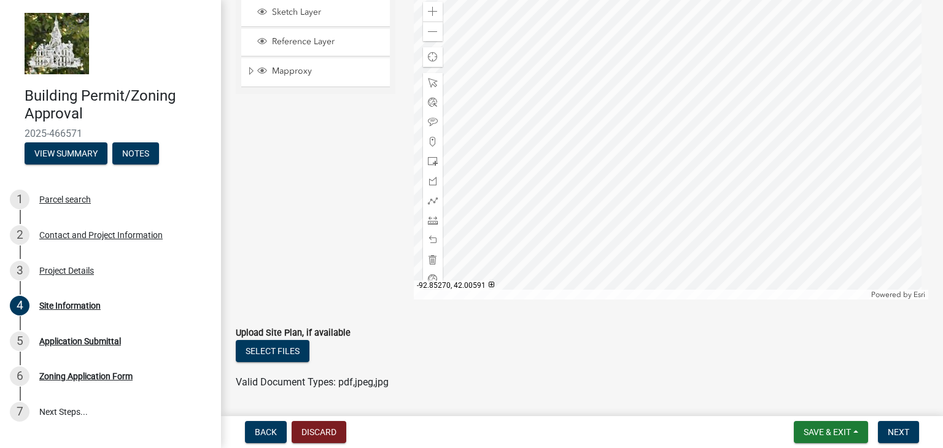
click at [776, 170] on div at bounding box center [671, 146] width 515 height 307
click at [284, 354] on button "Select files" at bounding box center [273, 351] width 74 height 22
click at [428, 10] on span at bounding box center [433, 12] width 10 height 10
click at [430, 33] on span at bounding box center [433, 32] width 10 height 10
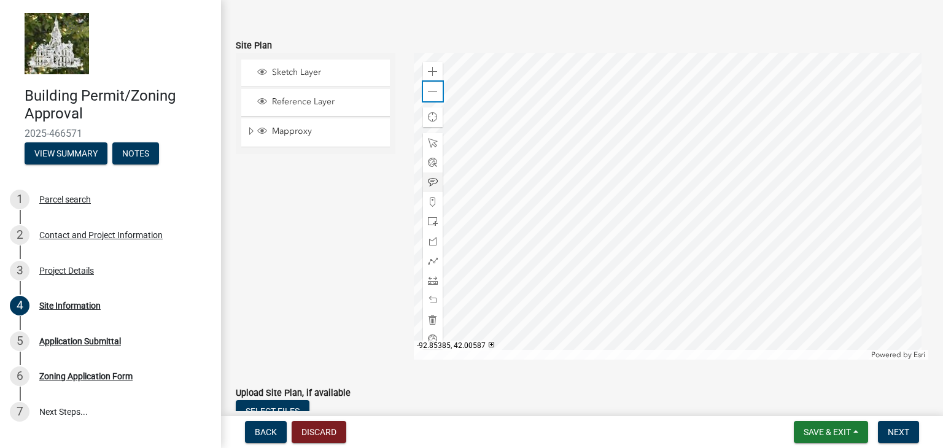
scroll to position [123, 0]
click at [435, 75] on span at bounding box center [433, 73] width 10 height 10
click at [667, 164] on div at bounding box center [671, 207] width 515 height 307
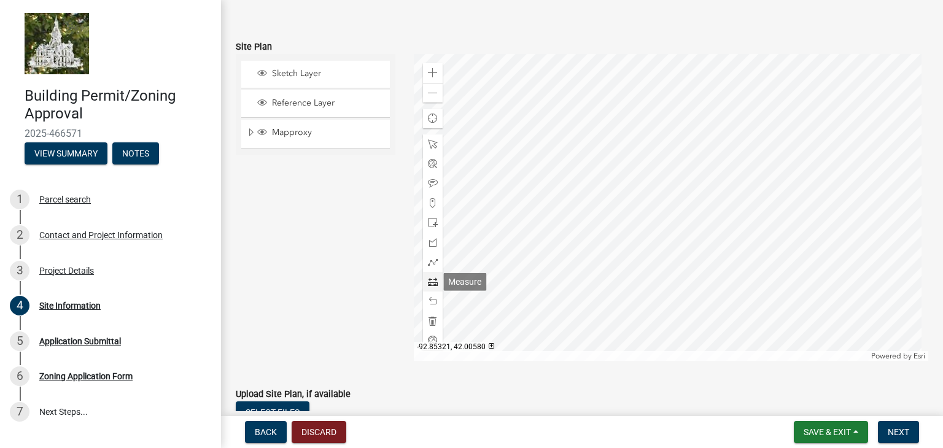
click at [428, 282] on span at bounding box center [433, 282] width 10 height 10
click at [875, 197] on div at bounding box center [671, 207] width 515 height 307
click at [835, 200] on div at bounding box center [671, 207] width 515 height 307
click at [691, 207] on div at bounding box center [671, 207] width 515 height 307
click at [430, 282] on span at bounding box center [433, 282] width 10 height 10
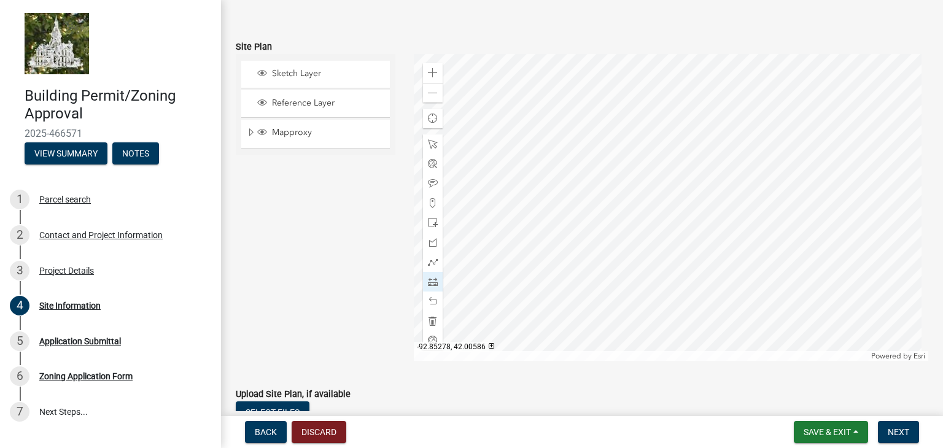
scroll to position [184, 0]
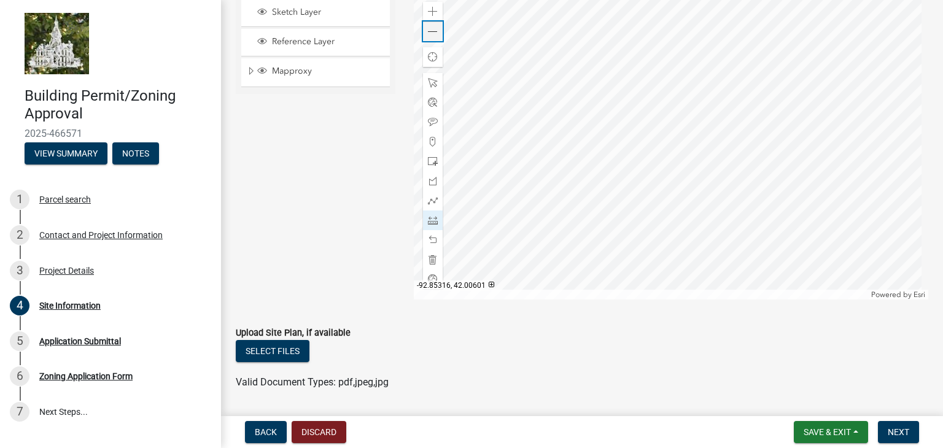
click at [431, 32] on span at bounding box center [433, 32] width 10 height 10
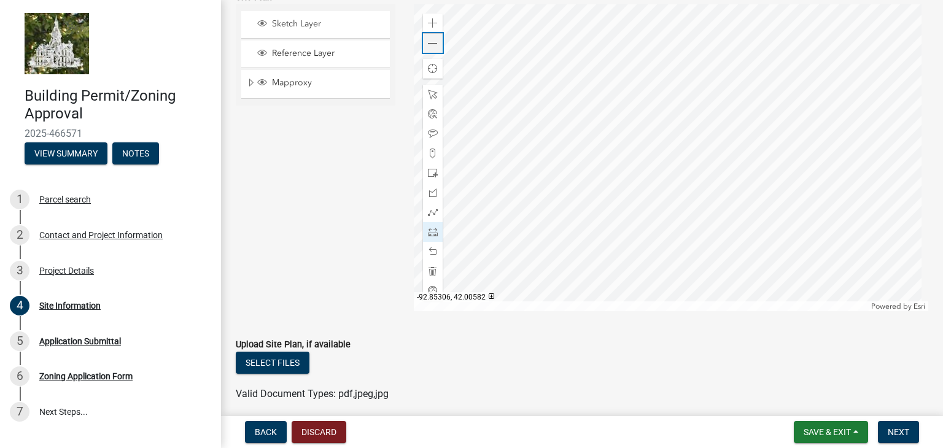
scroll to position [123, 0]
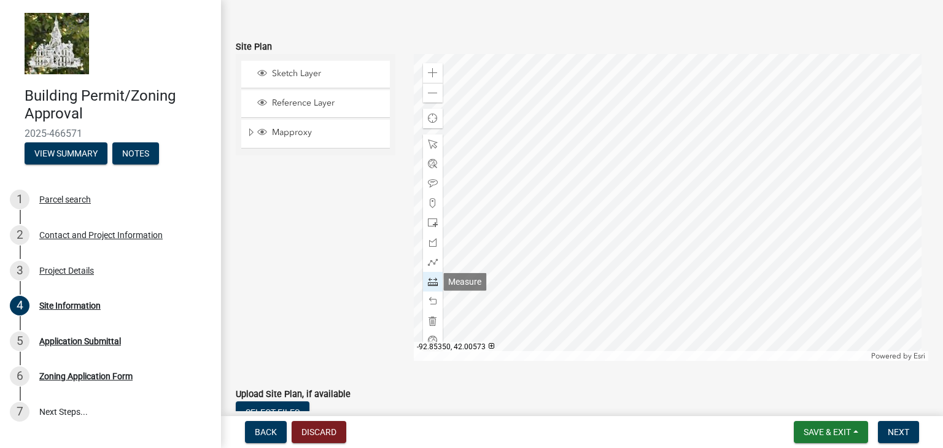
click at [432, 283] on span at bounding box center [433, 282] width 10 height 10
click at [746, 202] on div at bounding box center [671, 207] width 515 height 307
click at [673, 202] on div at bounding box center [671, 207] width 515 height 307
click at [669, 320] on div at bounding box center [671, 207] width 515 height 307
click at [743, 320] on div at bounding box center [671, 207] width 515 height 307
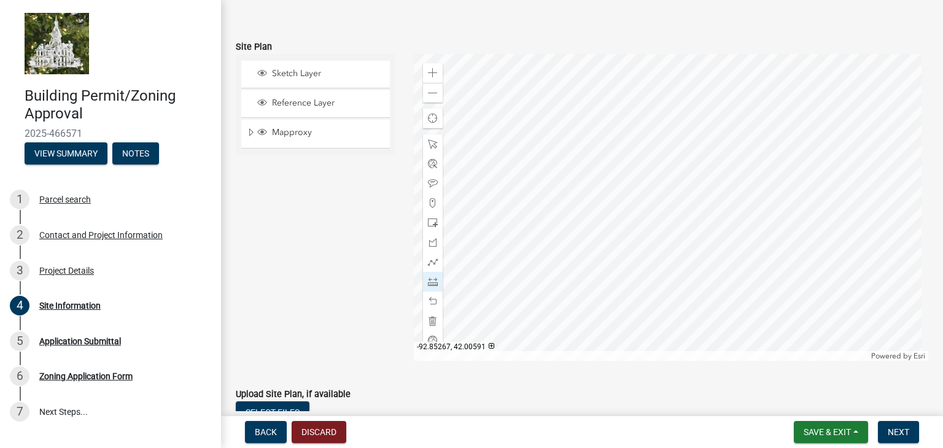
click at [746, 201] on div at bounding box center [671, 207] width 515 height 307
click at [431, 298] on span at bounding box center [433, 301] width 10 height 10
click at [746, 203] on div at bounding box center [671, 207] width 515 height 307
click at [749, 202] on div at bounding box center [671, 207] width 515 height 307
click at [746, 202] on div at bounding box center [671, 207] width 515 height 307
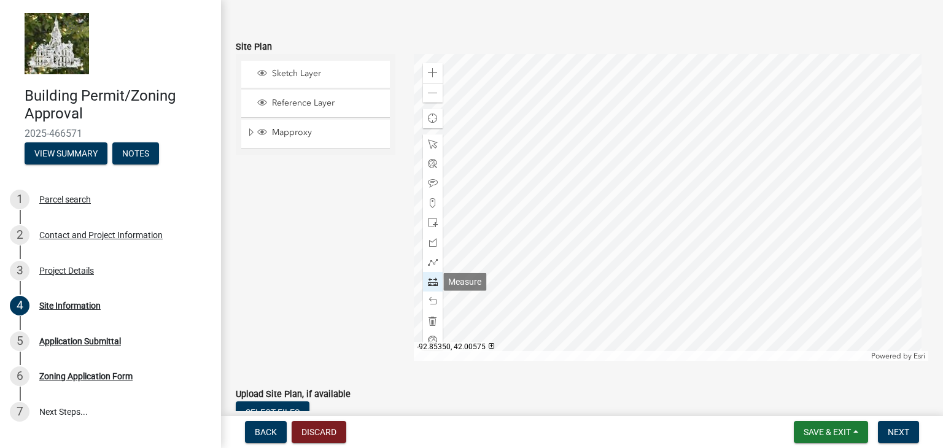
click at [428, 280] on span at bounding box center [433, 282] width 10 height 10
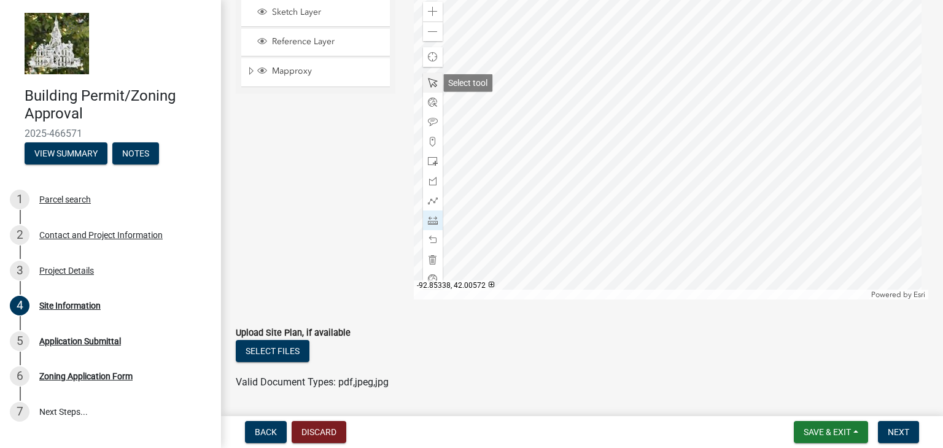
click at [428, 84] on span at bounding box center [433, 83] width 10 height 10
click at [431, 222] on span at bounding box center [433, 220] width 10 height 10
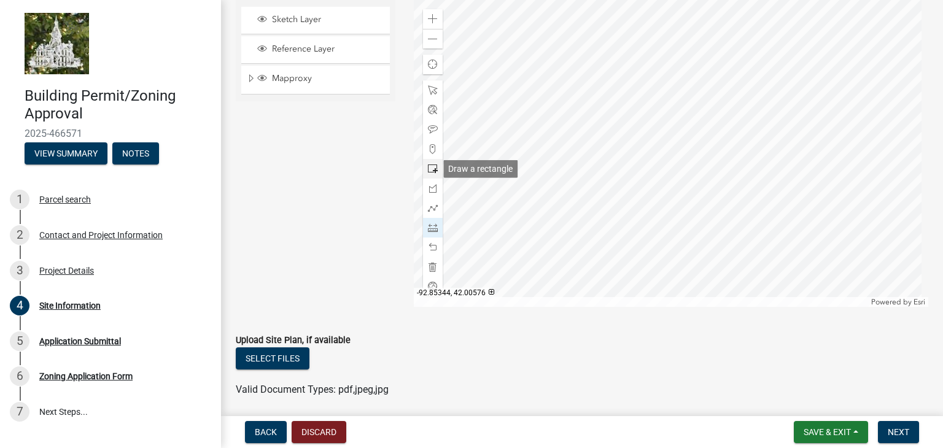
click at [428, 164] on span at bounding box center [433, 169] width 10 height 10
click at [671, 252] on div at bounding box center [671, 153] width 515 height 307
click at [466, 180] on div at bounding box center [671, 153] width 515 height 307
click at [606, 186] on div at bounding box center [671, 153] width 515 height 307
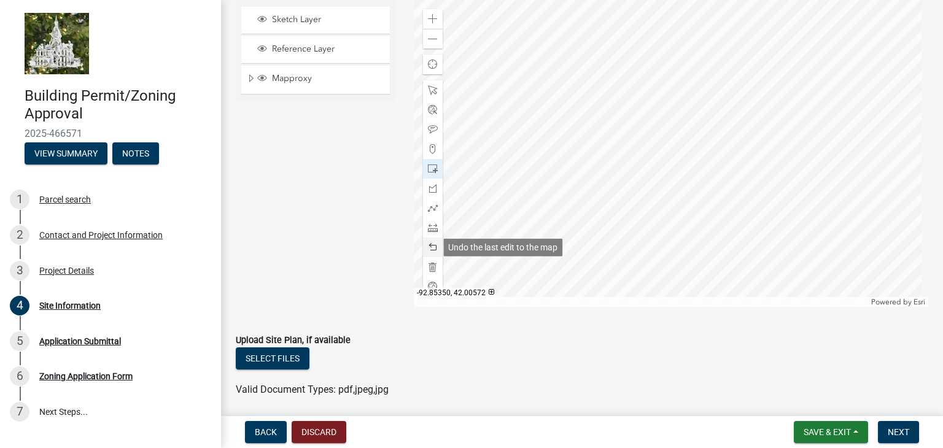
click at [428, 249] on span at bounding box center [433, 247] width 10 height 10
click at [471, 190] on div at bounding box center [671, 153] width 515 height 307
click at [435, 247] on div at bounding box center [433, 248] width 20 height 20
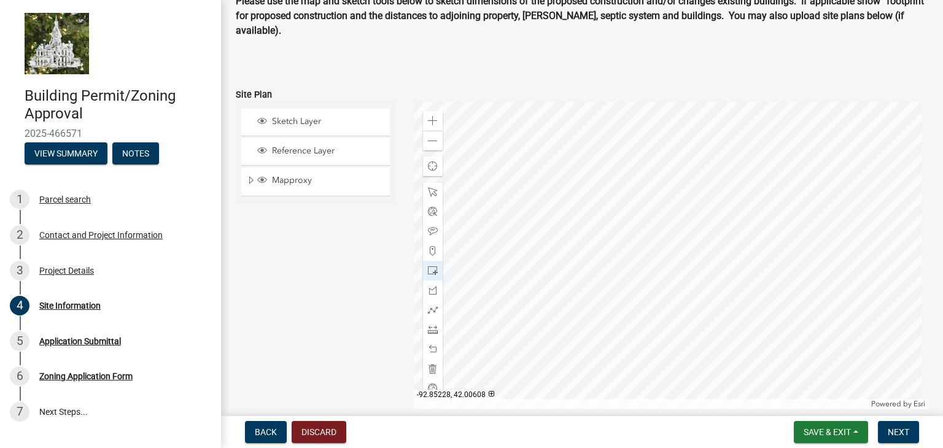
scroll to position [54, 0]
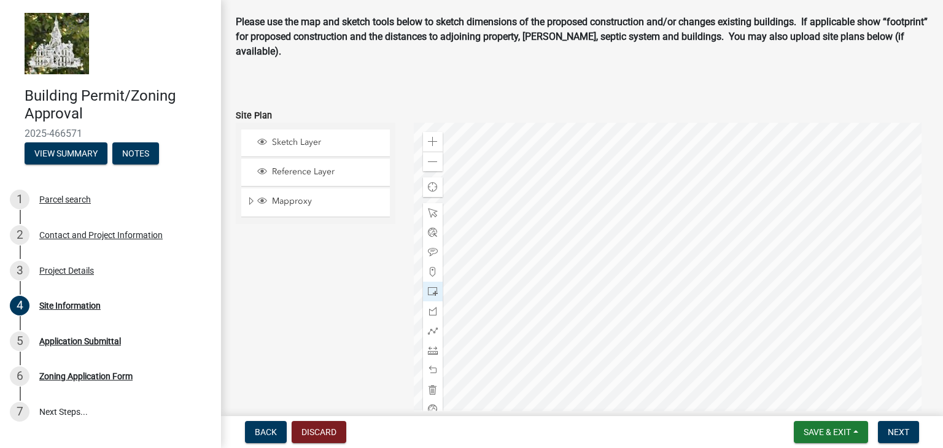
drag, startPoint x: 922, startPoint y: 61, endPoint x: 901, endPoint y: 56, distance: 21.4
drag, startPoint x: 901, startPoint y: 56, endPoint x: 266, endPoint y: 435, distance: 739.1
click at [266, 435] on span "Back" at bounding box center [266, 432] width 22 height 10
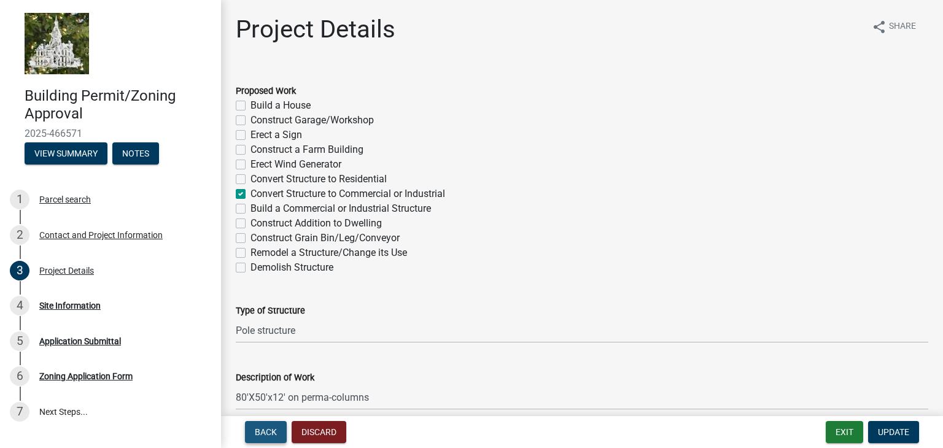
click at [266, 435] on span "Back" at bounding box center [266, 432] width 22 height 10
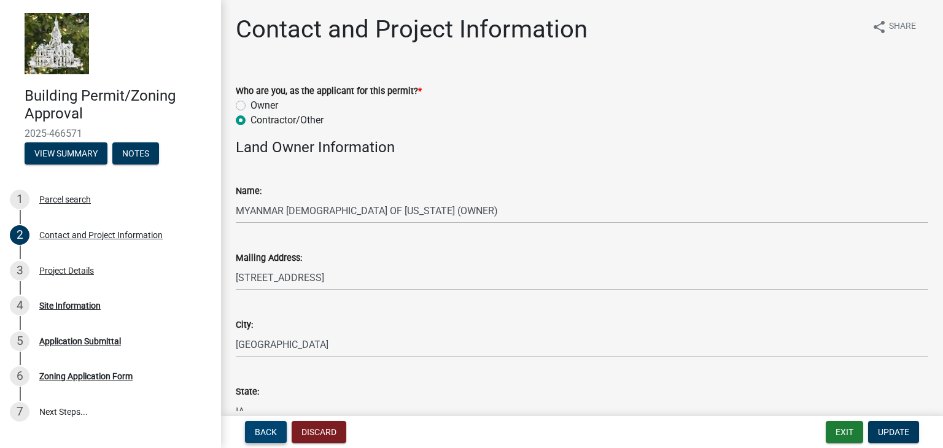
click at [272, 431] on span "Back" at bounding box center [266, 432] width 22 height 10
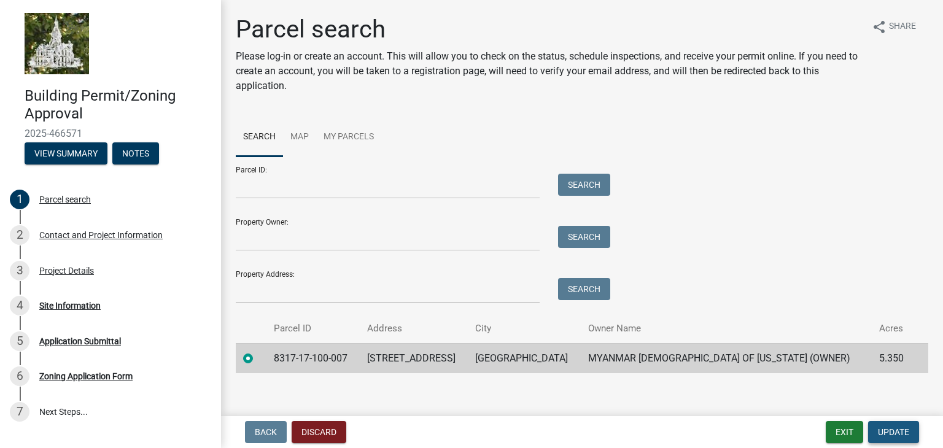
click at [883, 435] on span "Update" at bounding box center [893, 432] width 31 height 10
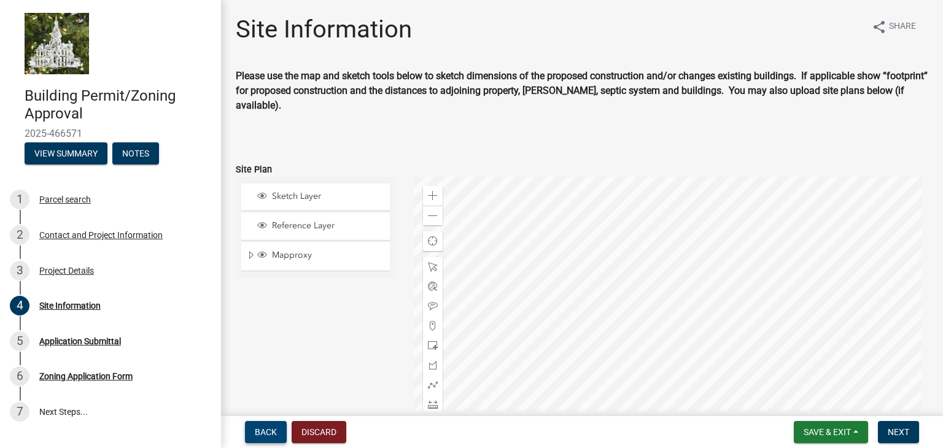
click at [273, 435] on span "Back" at bounding box center [266, 432] width 22 height 10
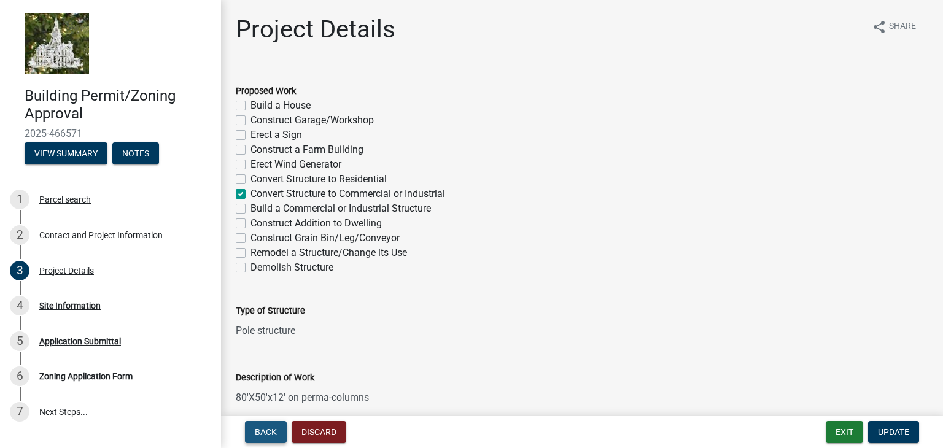
click at [273, 435] on span "Back" at bounding box center [266, 432] width 22 height 10
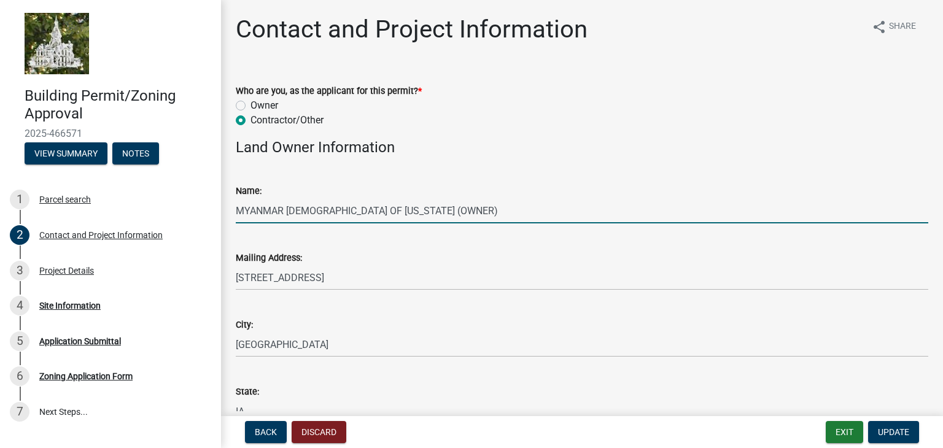
click at [541, 211] on input "MYANMAR AMERICAN BUDDHIST ASSOCIATION OF IOWA (OWNER)" at bounding box center [582, 210] width 692 height 25
type input "M"
click at [263, 210] on input "TDSI" at bounding box center [582, 210] width 692 height 25
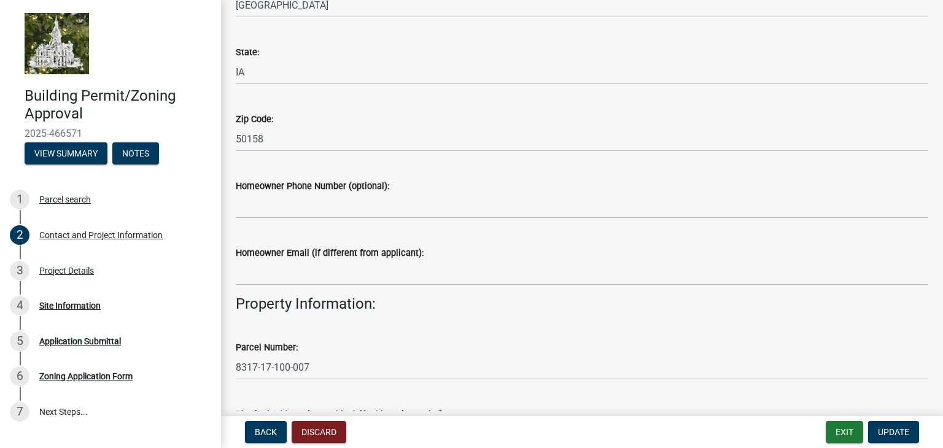
scroll to position [368, 0]
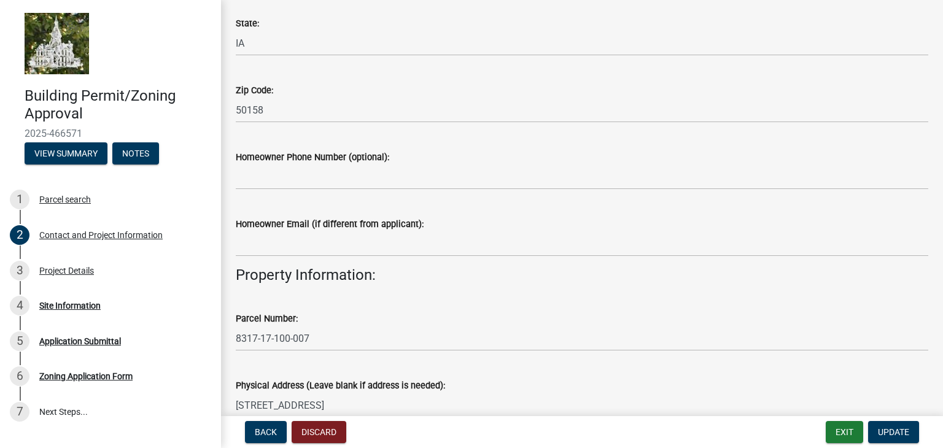
type input "TDSI ( Theravada Dhamma Society of Iowa"
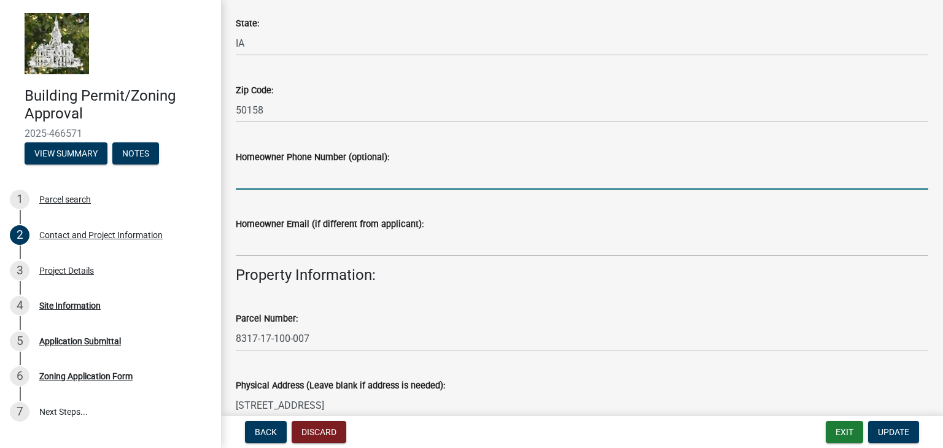
click at [277, 174] on input "Homeowner Phone Number (optional):" at bounding box center [582, 176] width 692 height 25
type input "641-751-2109"
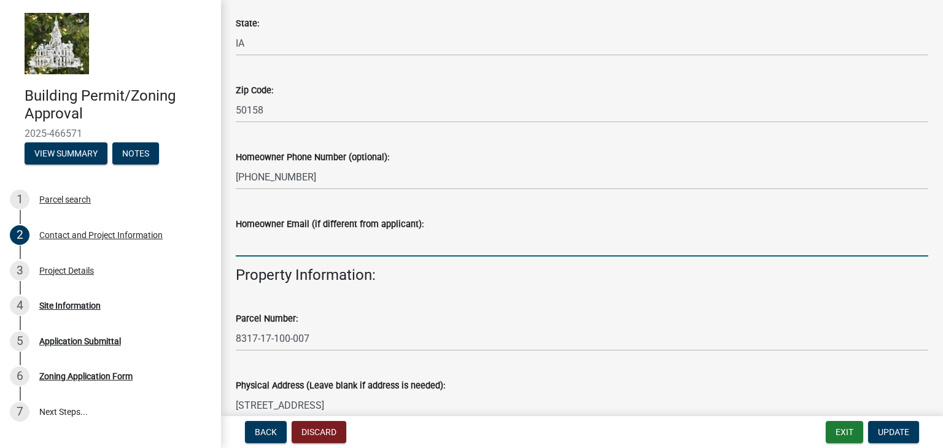
click at [270, 244] on input "Homeowner Email (if different from applicant):" at bounding box center [582, 243] width 692 height 25
type input "ashintikka1@gmail.com"
click at [836, 433] on button "Exit" at bounding box center [844, 432] width 37 height 22
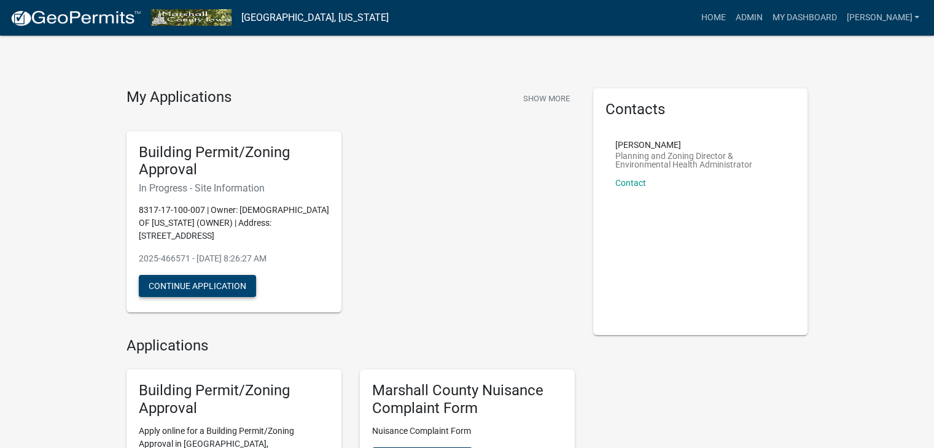
click at [223, 290] on button "Continue Application" at bounding box center [197, 286] width 117 height 22
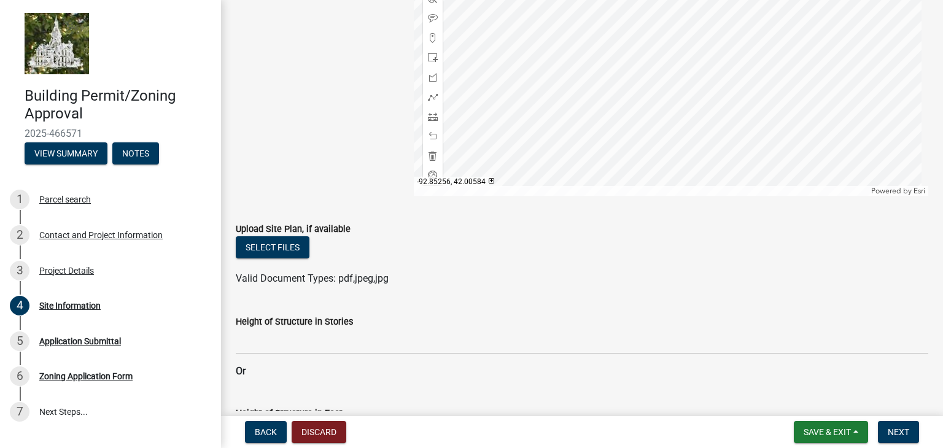
scroll to position [430, 0]
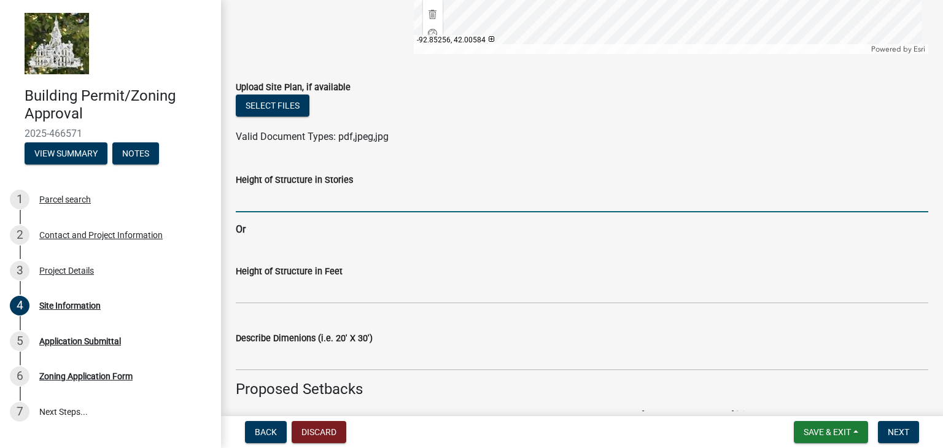
click at [252, 198] on input "Height of Structure in Stories" at bounding box center [582, 199] width 692 height 25
type input "2"
type input "1"
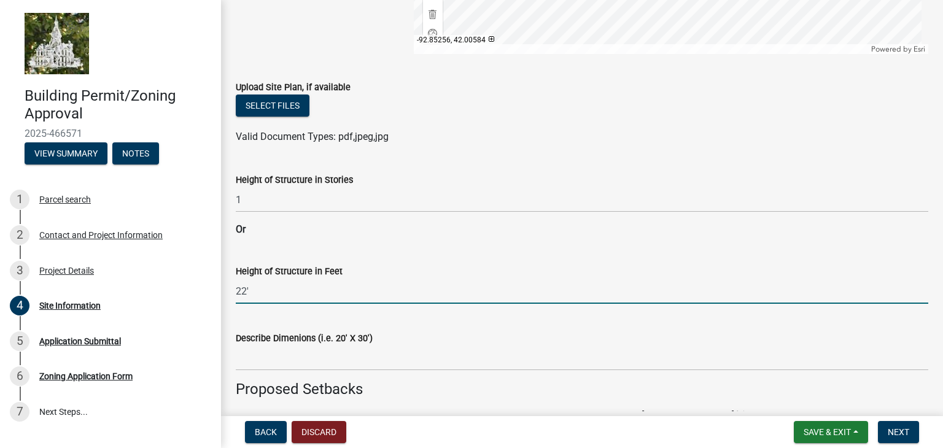
type input "22'"
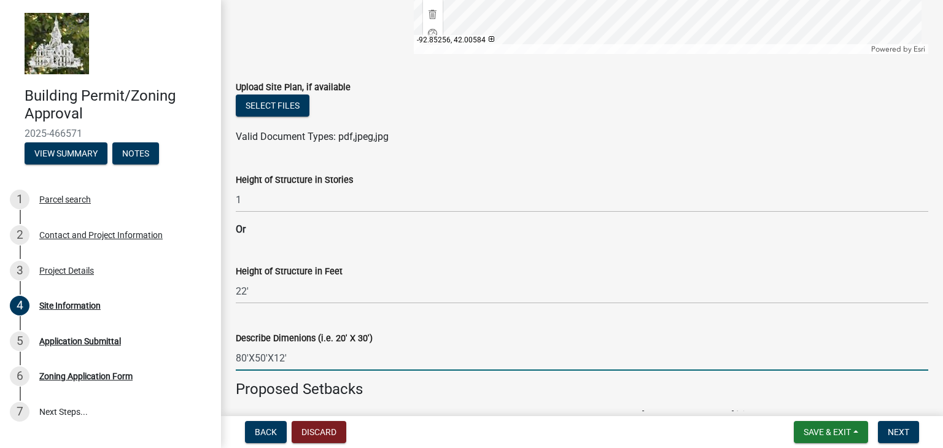
type input "80'X50'X12'"
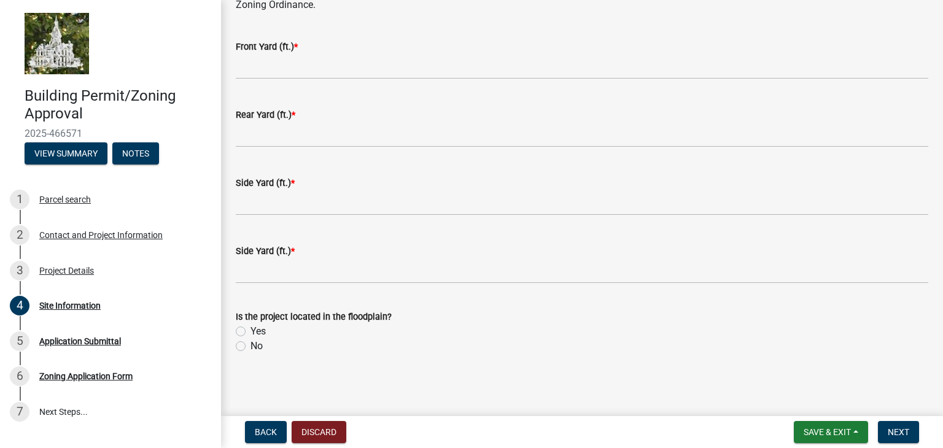
scroll to position [856, 0]
click at [250, 342] on label "No" at bounding box center [256, 345] width 12 height 15
click at [250, 342] on input "No" at bounding box center [254, 342] width 8 height 8
radio input "true"
click at [897, 435] on span "Next" at bounding box center [898, 432] width 21 height 10
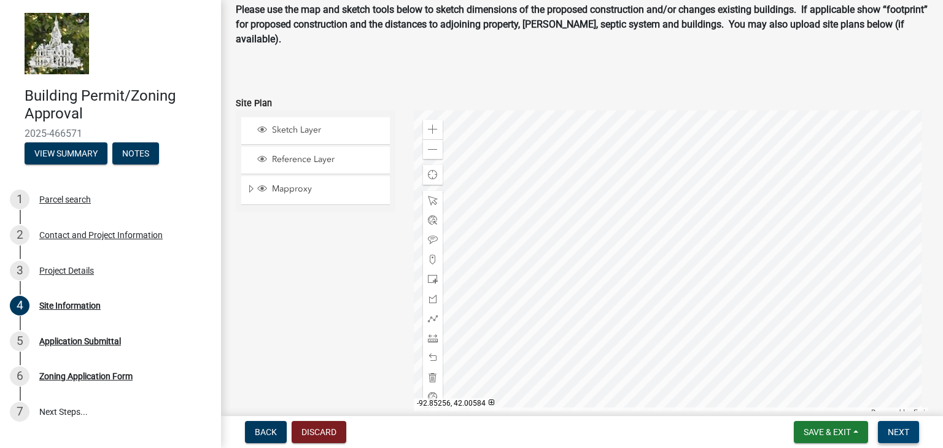
scroll to position [0, 0]
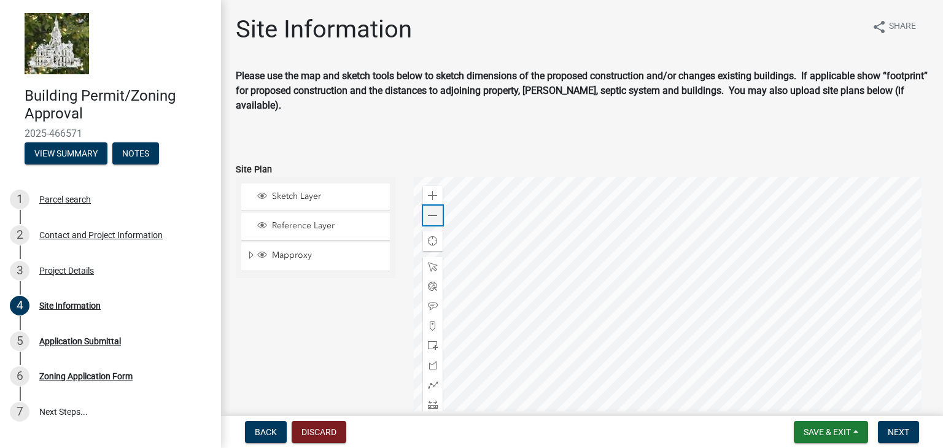
click at [435, 214] on div "Zoom out" at bounding box center [433, 216] width 20 height 20
click at [434, 193] on span at bounding box center [433, 196] width 10 height 10
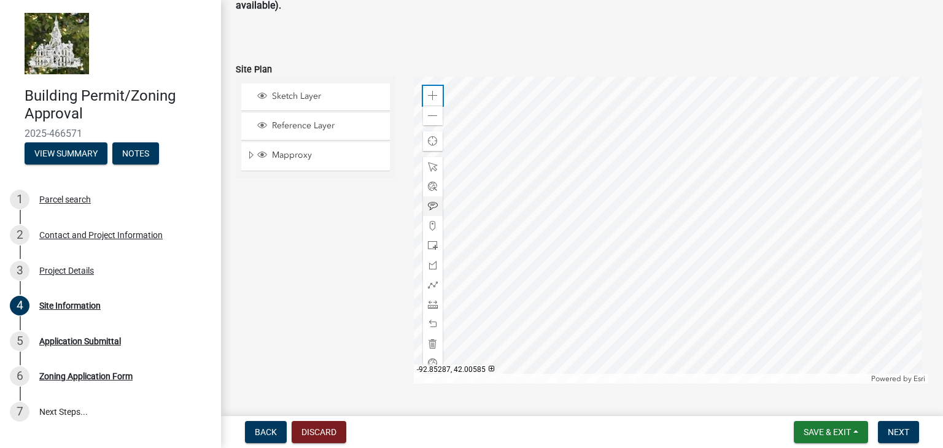
scroll to position [61, 0]
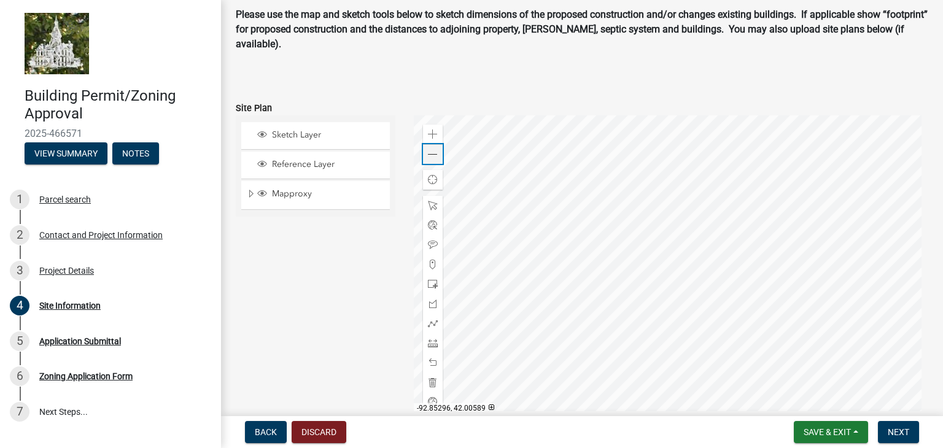
click at [430, 152] on span at bounding box center [433, 155] width 10 height 10
click at [432, 156] on span at bounding box center [433, 155] width 10 height 10
click at [431, 349] on div at bounding box center [433, 343] width 20 height 20
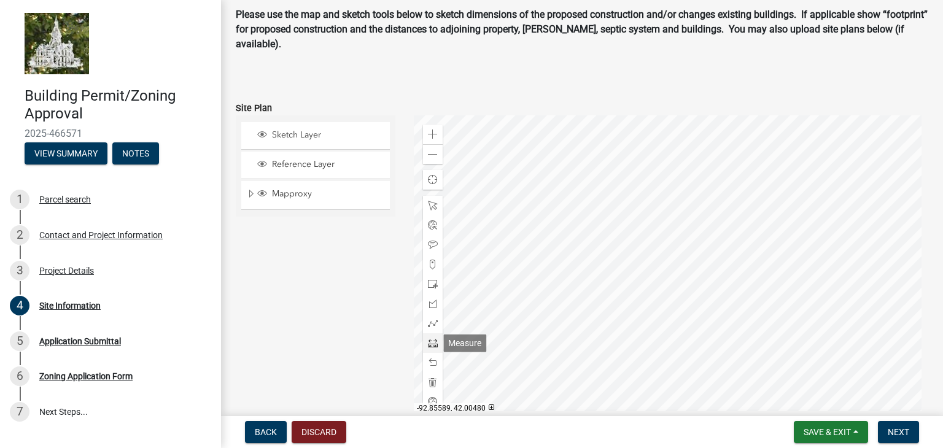
scroll to position [72, 0]
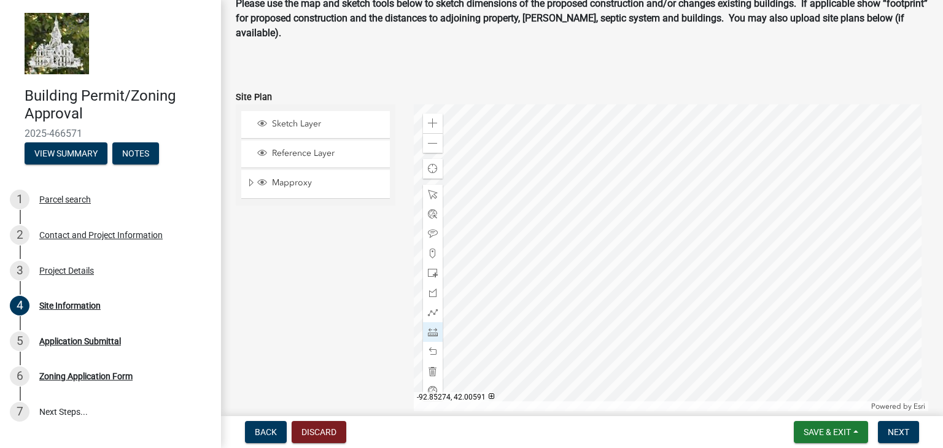
click at [667, 248] on div at bounding box center [671, 257] width 515 height 307
click at [428, 350] on span at bounding box center [433, 352] width 10 height 10
click at [428, 331] on span at bounding box center [433, 332] width 10 height 10
click at [658, 258] on div at bounding box center [671, 257] width 515 height 307
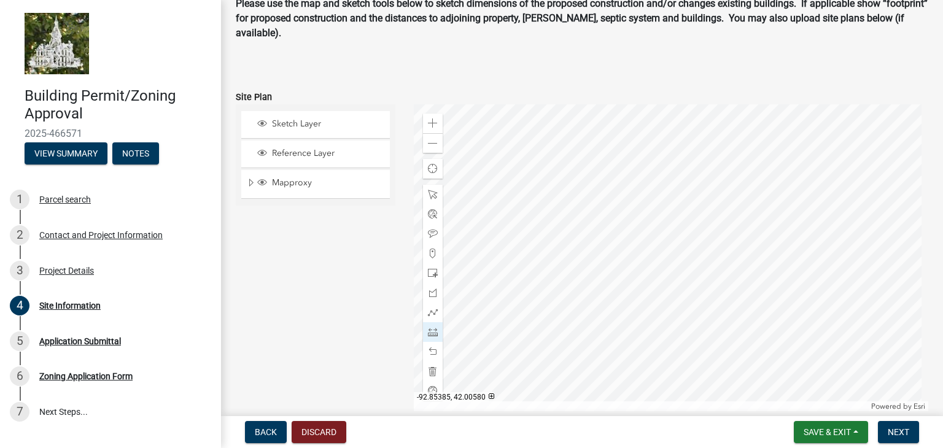
click at [587, 259] on div at bounding box center [671, 257] width 515 height 307
click at [432, 350] on span at bounding box center [433, 352] width 10 height 10
click at [427, 338] on div at bounding box center [433, 332] width 20 height 20
click at [430, 327] on span at bounding box center [433, 332] width 10 height 10
click at [659, 269] on div at bounding box center [671, 257] width 515 height 307
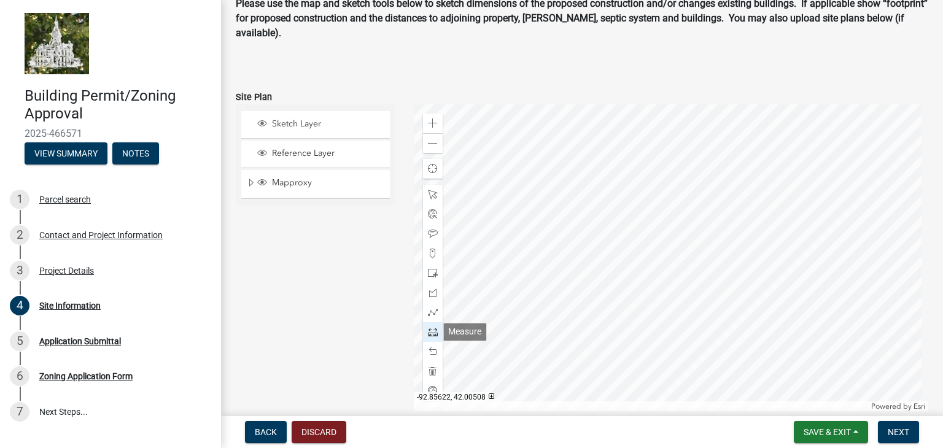
click at [428, 334] on span at bounding box center [433, 332] width 10 height 10
click at [833, 431] on span "Save & Exit" at bounding box center [826, 432] width 47 height 10
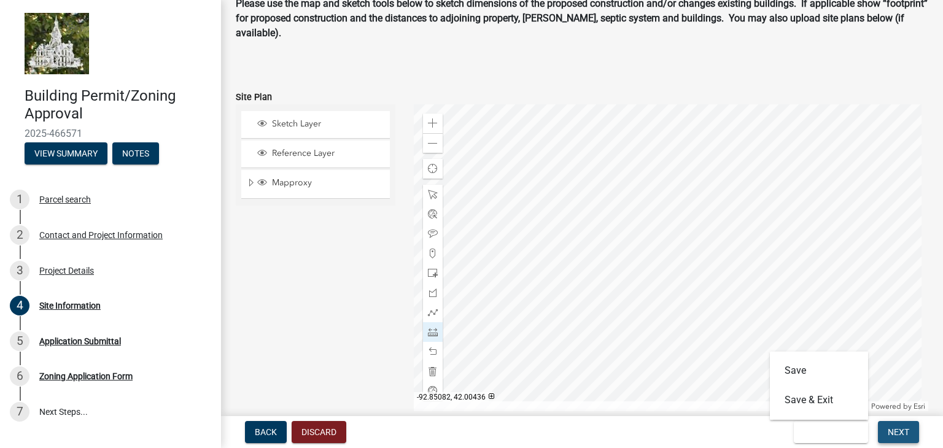
click at [904, 432] on span "Next" at bounding box center [898, 432] width 21 height 10
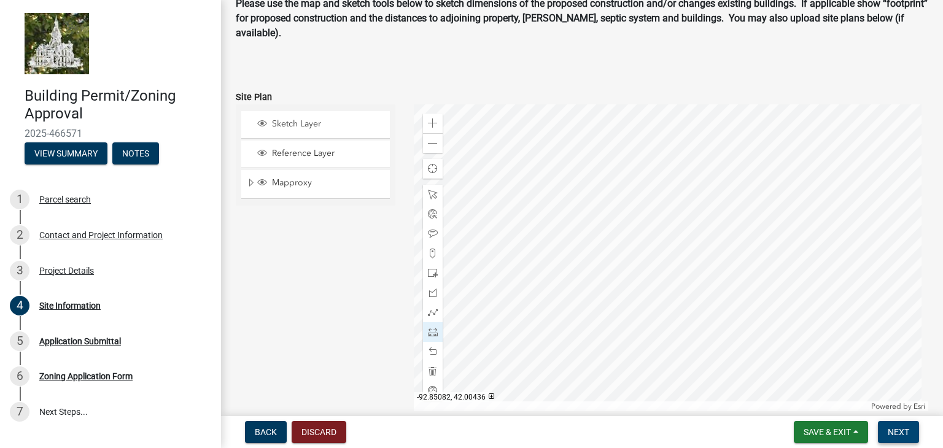
click at [904, 432] on span "Next" at bounding box center [898, 432] width 21 height 10
click at [897, 432] on span "Next" at bounding box center [898, 432] width 21 height 10
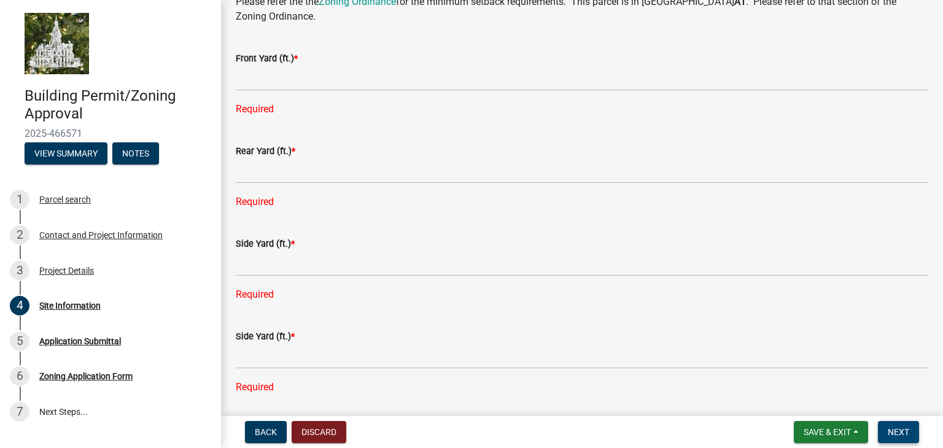
scroll to position [859, 0]
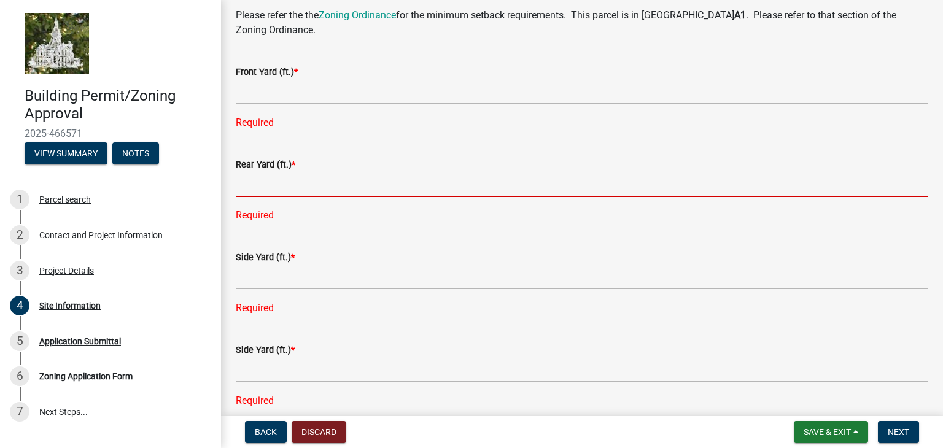
click at [266, 180] on input "text" at bounding box center [582, 184] width 692 height 25
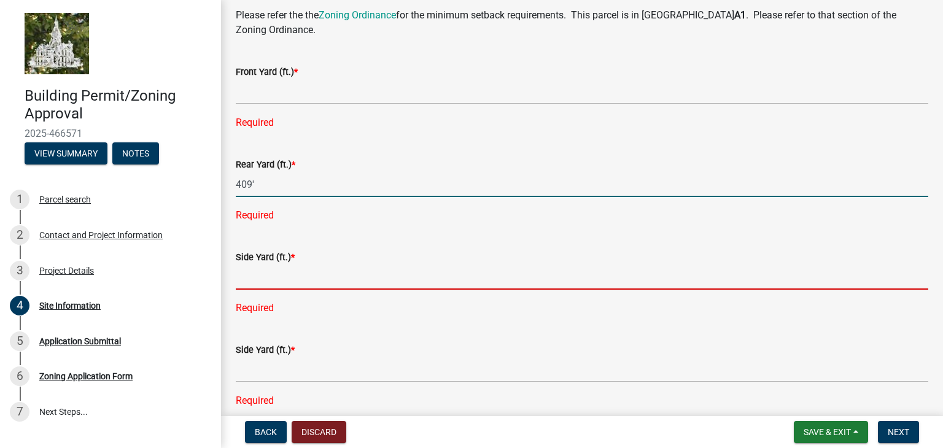
type input "409"
click at [262, 276] on div "Side Yard (ft.) * Required" at bounding box center [582, 274] width 692 height 83
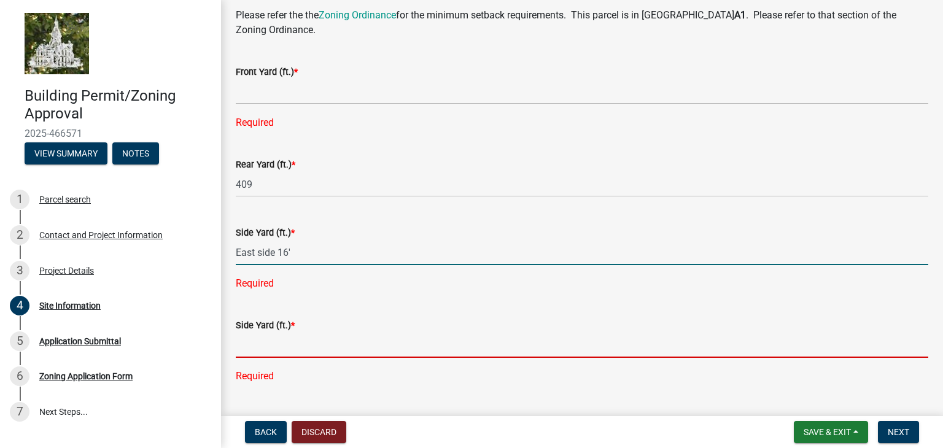
type input "16"
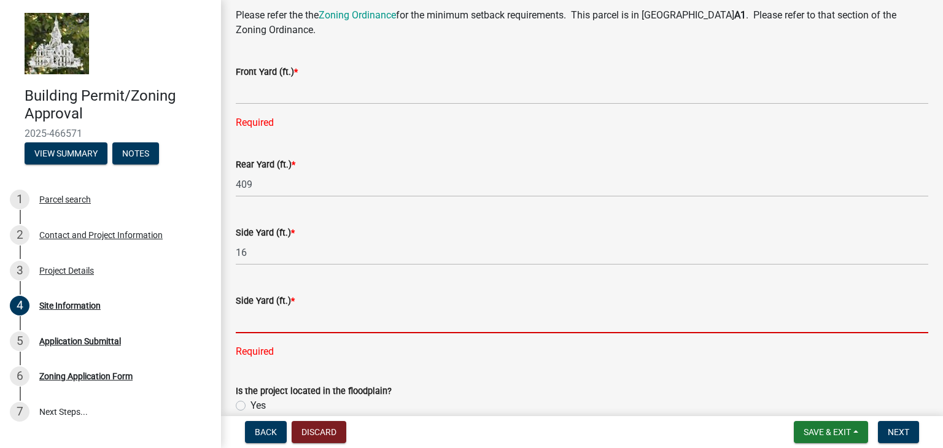
click at [246, 346] on div "Side Yard (ft.) * Required" at bounding box center [582, 317] width 692 height 83
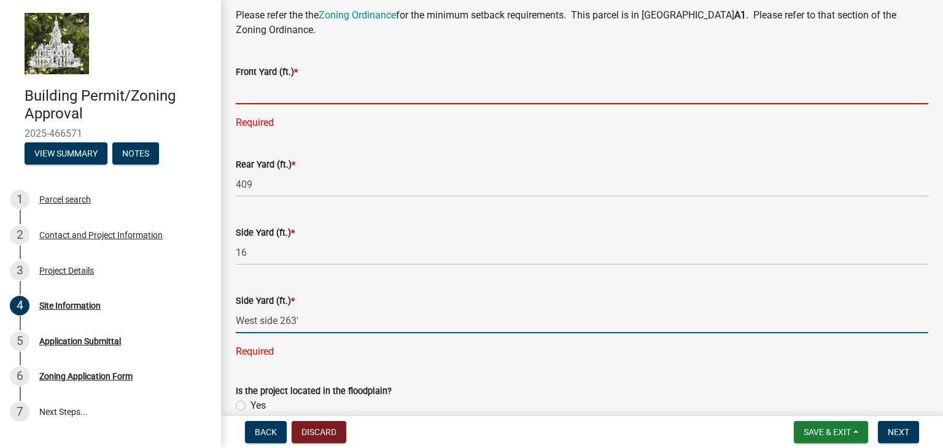
type input "263"
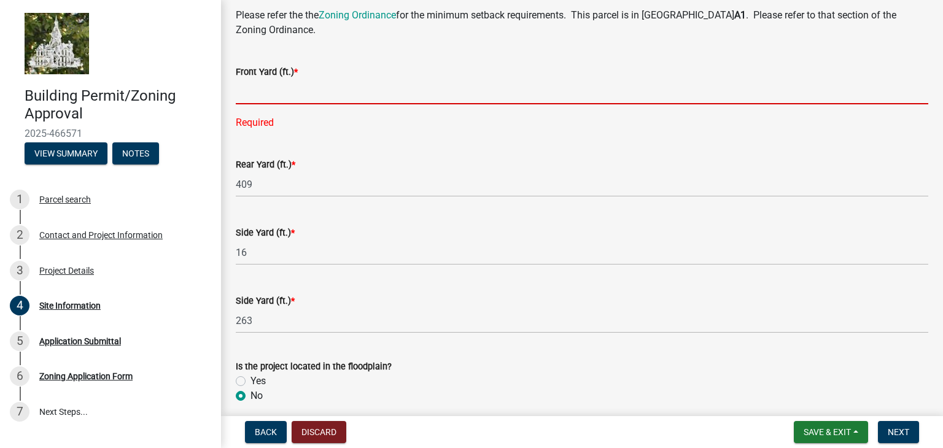
click at [247, 96] on input "text" at bounding box center [582, 91] width 692 height 25
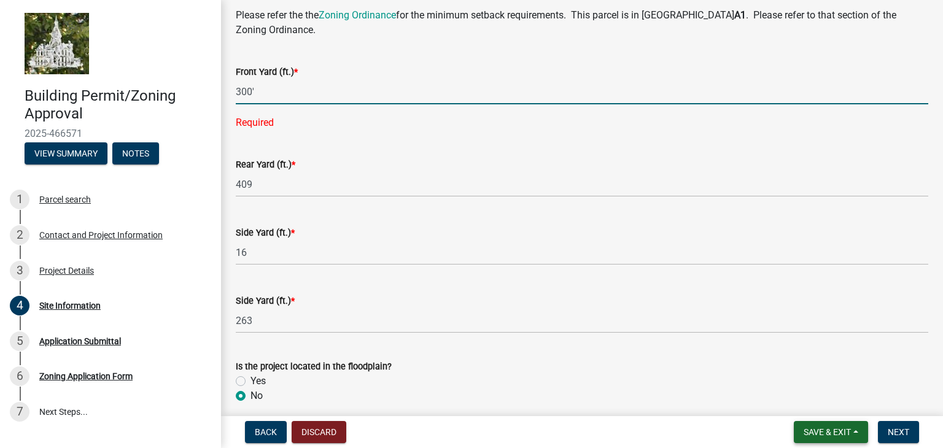
type input "300"
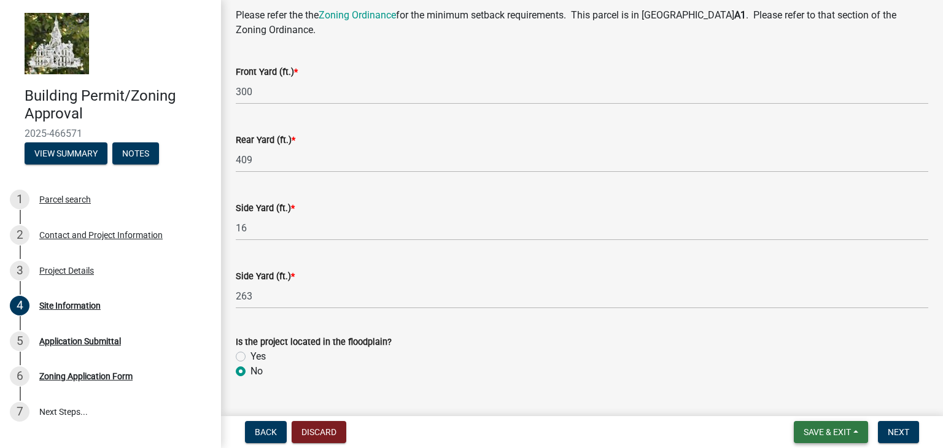
click at [820, 436] on span "Save & Exit" at bounding box center [826, 432] width 47 height 10
click at [902, 433] on span "Next" at bounding box center [898, 432] width 21 height 10
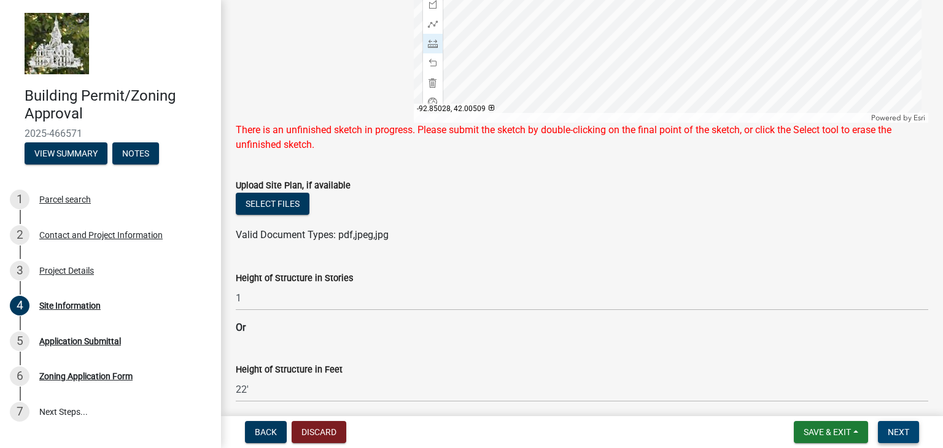
scroll to position [333, 0]
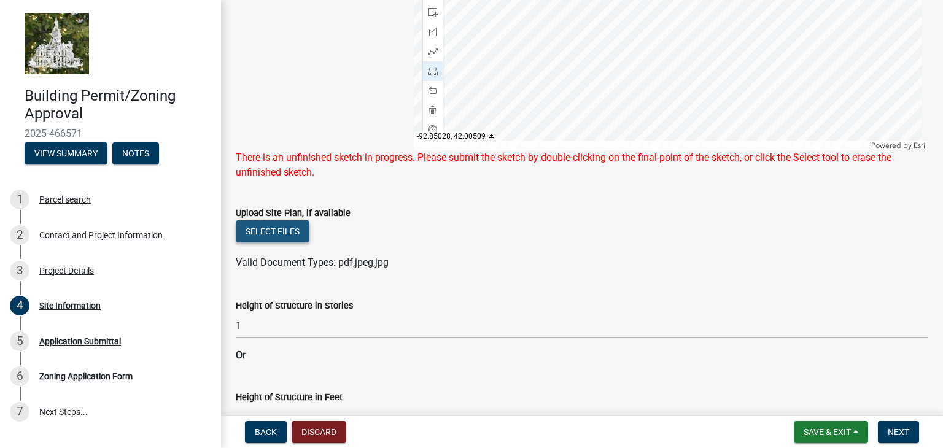
click at [275, 232] on button "Select files" at bounding box center [273, 231] width 74 height 22
click at [368, 263] on span "Valid Document Types: pdf,jpeg,jpg" at bounding box center [312, 263] width 153 height 12
click at [295, 233] on button "Select files" at bounding box center [273, 231] width 74 height 22
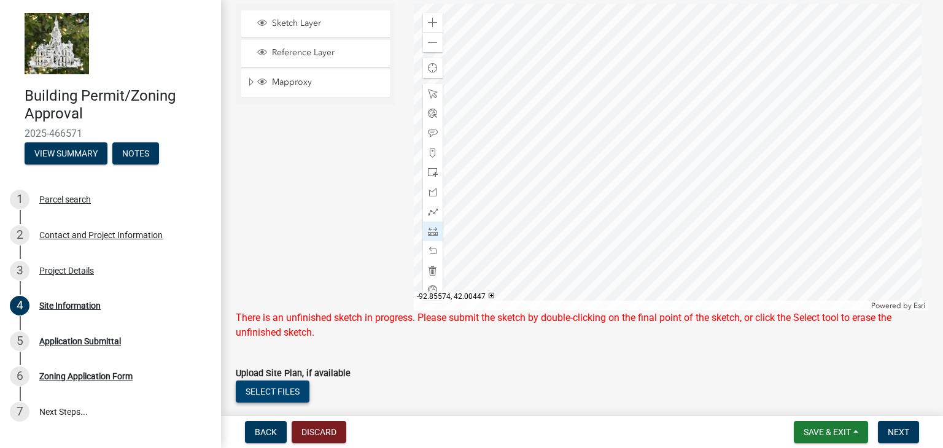
scroll to position [149, 0]
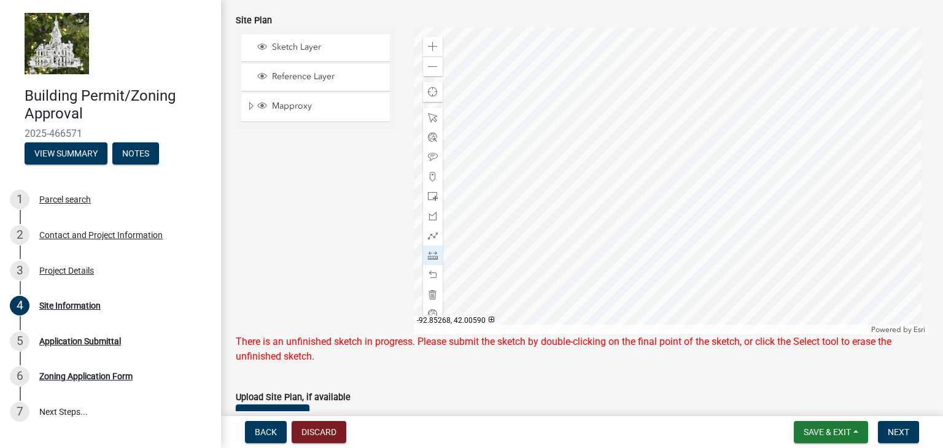
click at [671, 172] on div at bounding box center [671, 181] width 515 height 307
click at [668, 175] on div at bounding box center [671, 181] width 515 height 307
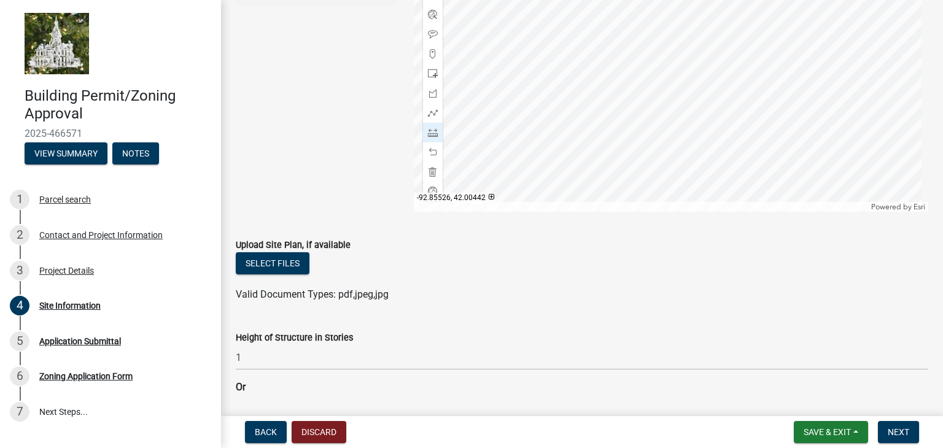
scroll to position [333, 0]
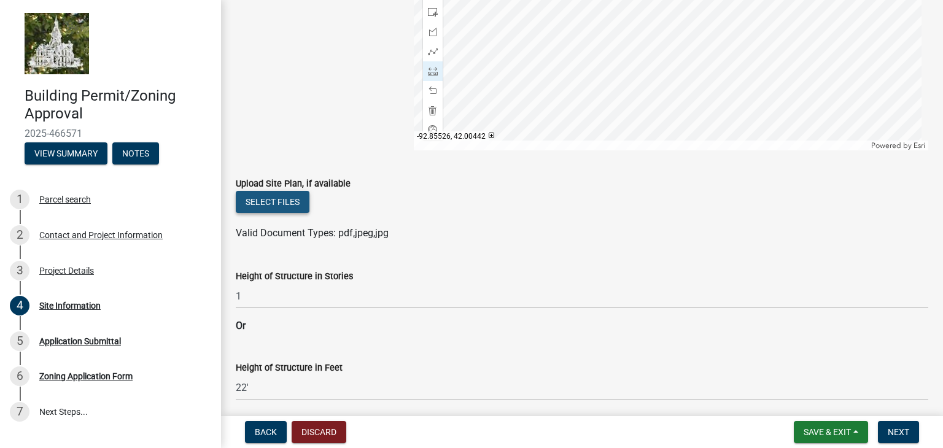
click at [284, 201] on button "Select files" at bounding box center [273, 202] width 74 height 22
click at [900, 431] on span "Next" at bounding box center [898, 432] width 21 height 10
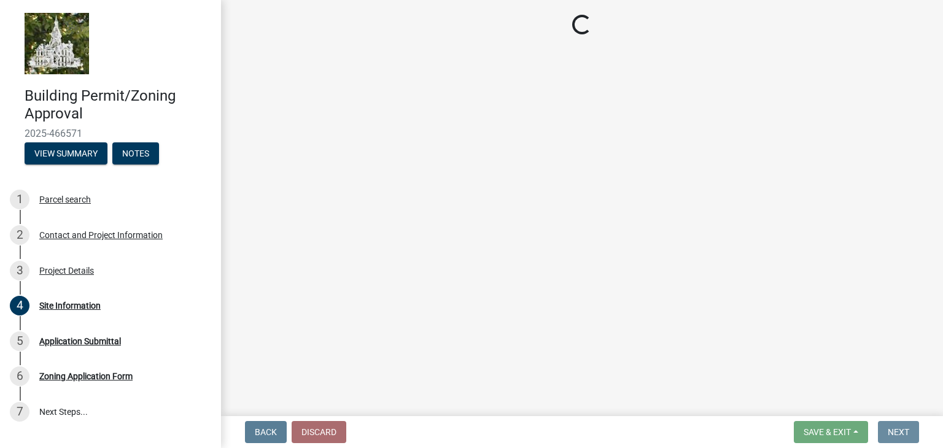
scroll to position [0, 0]
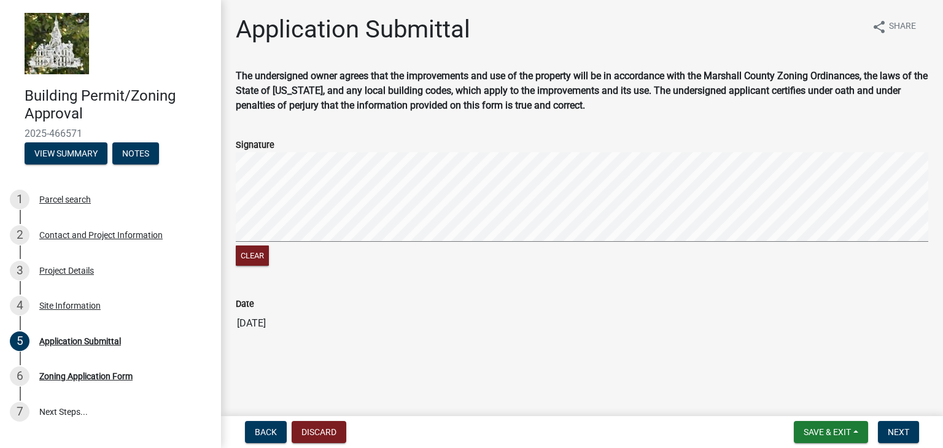
drag, startPoint x: 757, startPoint y: 2, endPoint x: 786, endPoint y: -19, distance: 35.5
click at [820, 433] on span "Save & Exit" at bounding box center [826, 432] width 47 height 10
click at [807, 371] on button "Save" at bounding box center [819, 370] width 98 height 29
drag, startPoint x: 233, startPoint y: 281, endPoint x: 465, endPoint y: 258, distance: 233.1
click at [465, 258] on wm-data-entity-input-list "The undersigned owner agrees that the improvements and use of the property will…" at bounding box center [582, 207] width 692 height 277
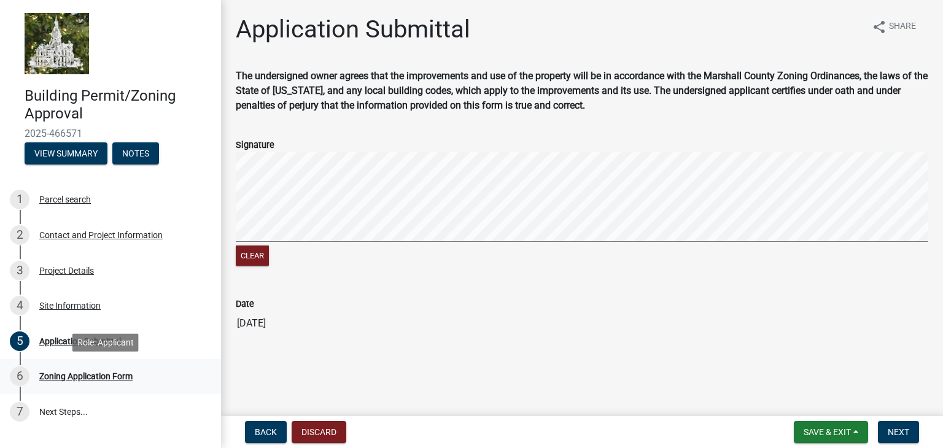
click at [61, 376] on div "Zoning Application Form" at bounding box center [85, 376] width 93 height 9
click at [93, 344] on div "Application Submittal" at bounding box center [80, 341] width 82 height 9
click at [56, 342] on div "Application Submittal" at bounding box center [80, 341] width 82 height 9
click at [631, 258] on div "Clear" at bounding box center [582, 210] width 692 height 116
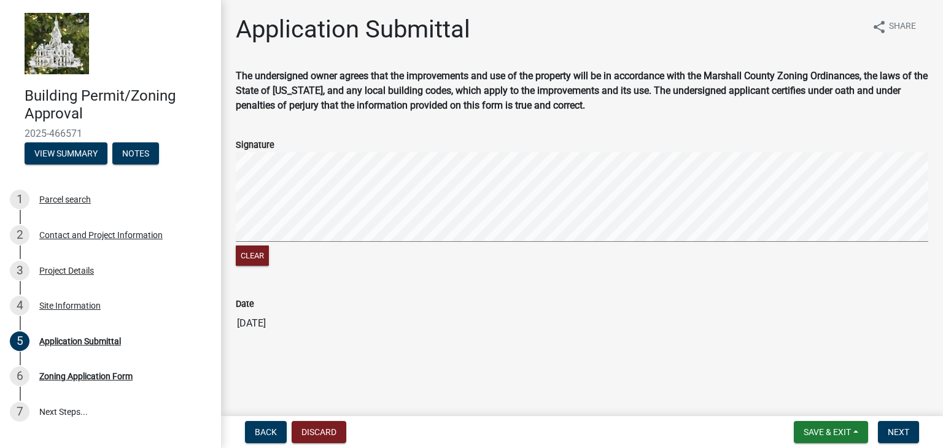
drag, startPoint x: 942, startPoint y: 357, endPoint x: 942, endPoint y: 215, distance: 141.2
drag, startPoint x: 942, startPoint y: 215, endPoint x: 809, endPoint y: 438, distance: 259.6
click at [809, 438] on button "Save & Exit" at bounding box center [831, 432] width 74 height 22
click at [793, 372] on button "Save" at bounding box center [819, 370] width 98 height 29
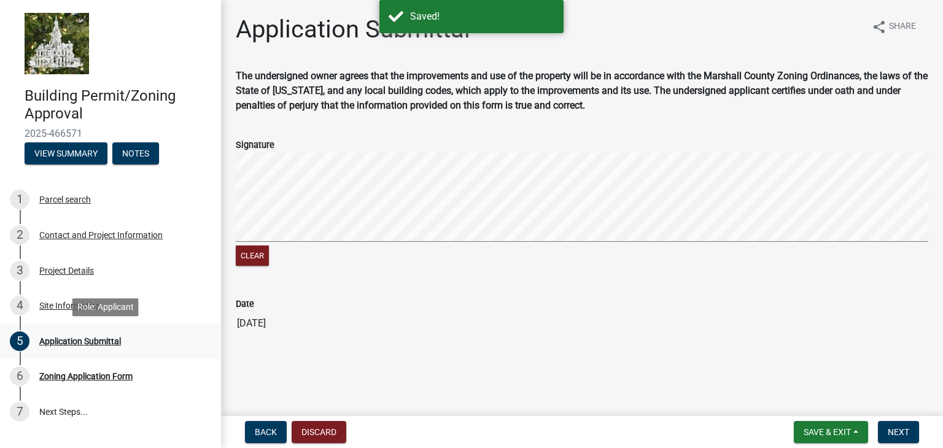
click at [79, 341] on div "Application Submittal" at bounding box center [80, 341] width 82 height 9
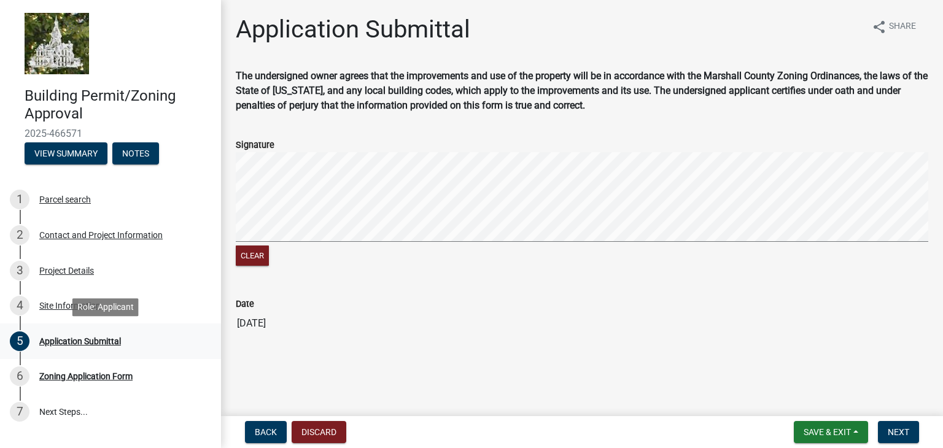
click at [79, 341] on div "Application Submittal" at bounding box center [80, 341] width 82 height 9
click at [902, 430] on span "Next" at bounding box center [898, 432] width 21 height 10
